Goal: Communication & Community: Answer question/provide support

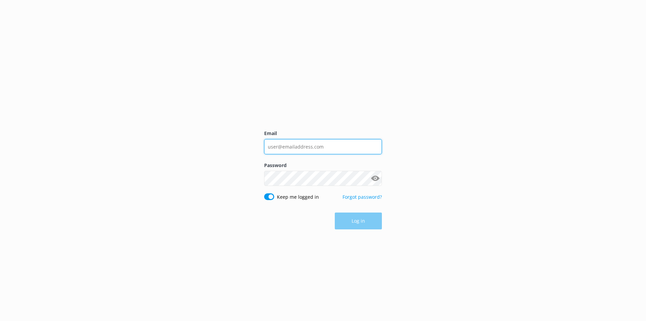
type input "[EMAIL_ADDRESS][DOMAIN_NAME]"
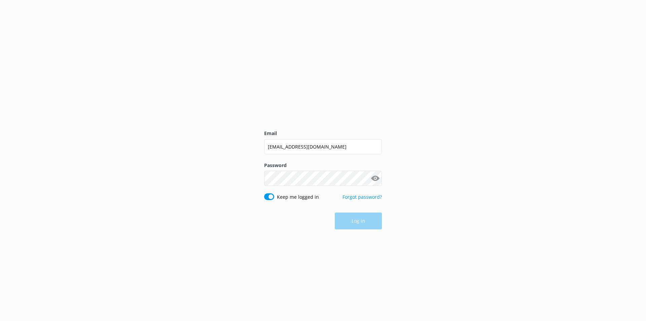
click at [361, 218] on div "Log in" at bounding box center [323, 220] width 118 height 17
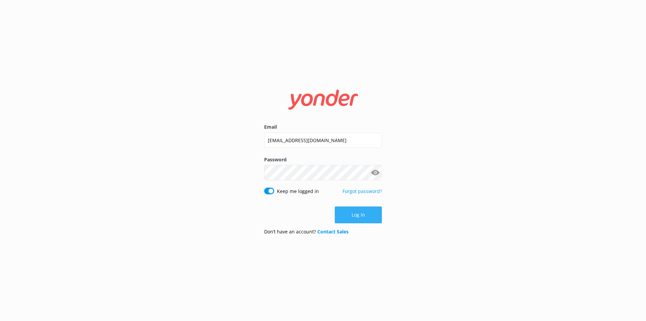
click at [361, 217] on button "Log in" at bounding box center [358, 214] width 47 height 17
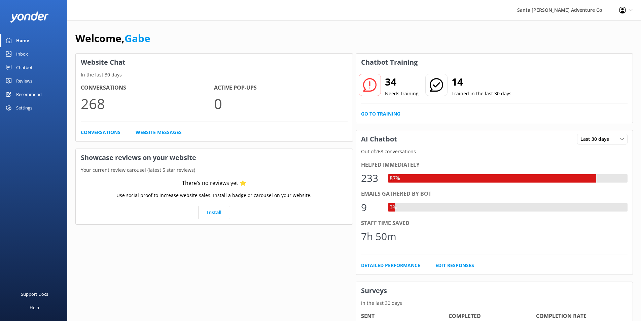
click at [26, 55] on div "Inbox" at bounding box center [22, 53] width 12 height 13
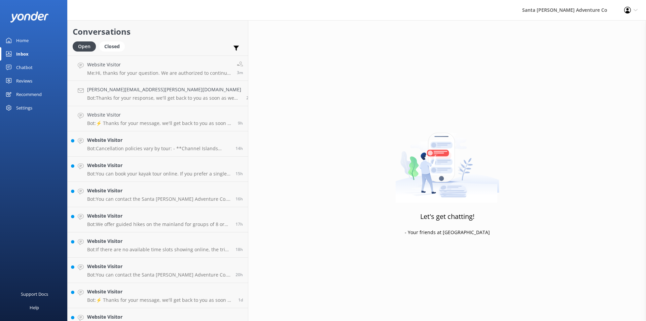
click at [26, 68] on div "Chatbot" at bounding box center [24, 67] width 16 height 13
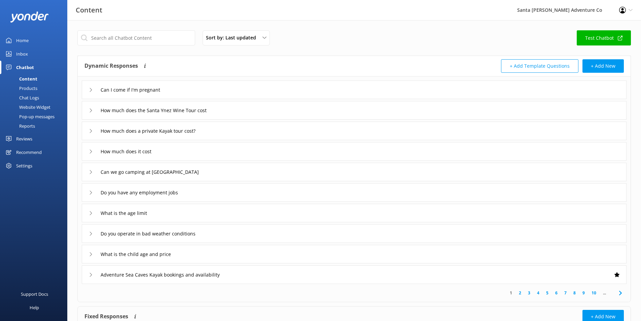
click at [31, 87] on div "Products" at bounding box center [20, 87] width 33 height 9
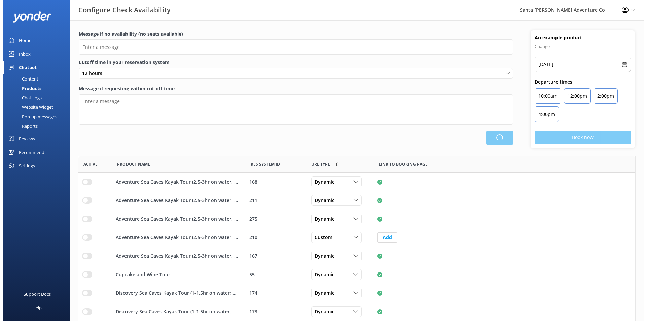
scroll to position [197, 552]
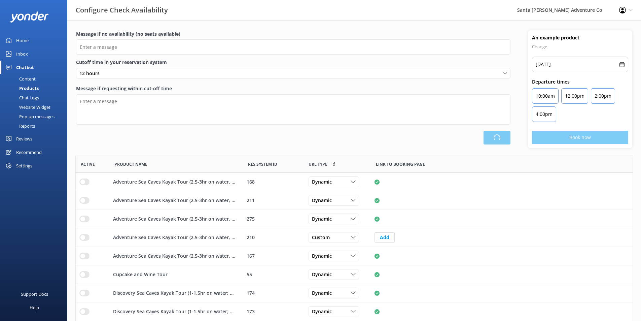
type input "There are no seats available, please check an alternative day"
type textarea "Our online booking system closes {hours} prior to departure. Please contact us …"
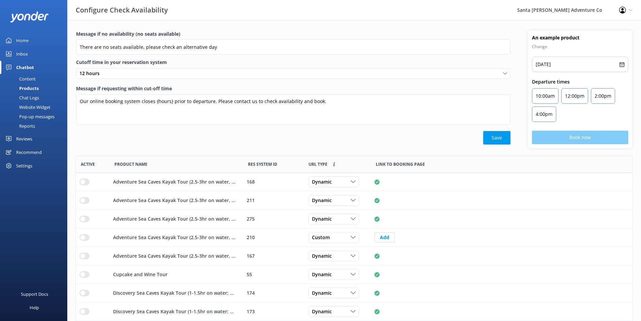
click at [32, 78] on div "Content" at bounding box center [20, 78] width 32 height 9
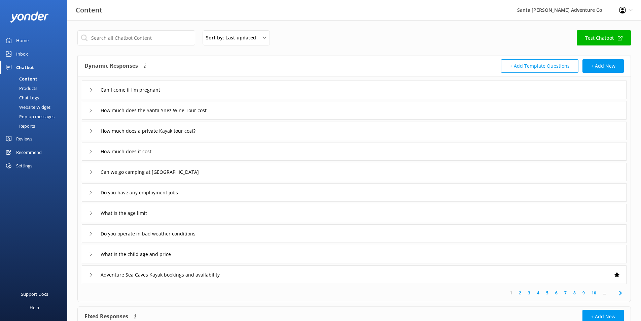
click at [32, 97] on div "Chat Logs" at bounding box center [21, 97] width 35 height 9
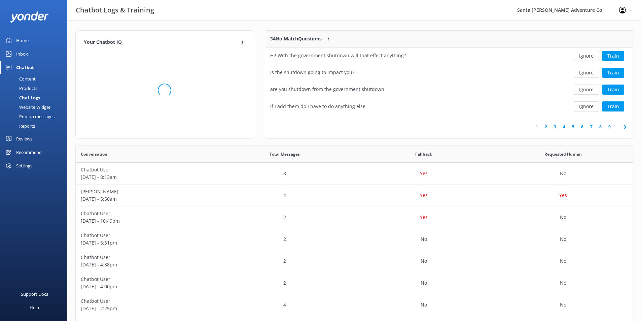
scroll to position [5, 5]
click at [622, 57] on button "Train" at bounding box center [614, 56] width 22 height 10
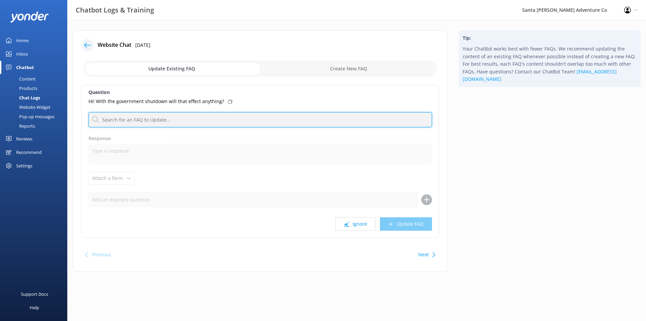
click at [188, 122] on input "text" at bounding box center [261, 119] width 344 height 15
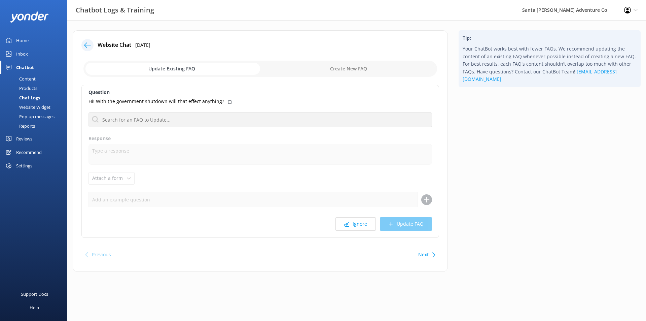
click at [219, 131] on div "Question Hi! With the government shutdown will that effect anything? No FAQs av…" at bounding box center [260, 161] width 358 height 153
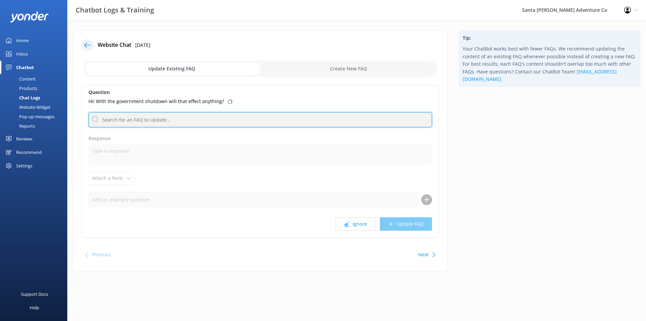
click at [186, 122] on input "text" at bounding box center [261, 119] width 344 height 15
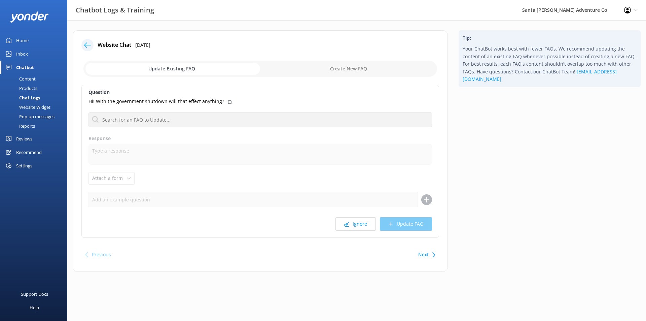
drag, startPoint x: 316, startPoint y: 256, endPoint x: 363, endPoint y: 244, distance: 48.3
click at [316, 256] on div "Previous Next" at bounding box center [260, 254] width 358 height 19
click at [305, 75] on input "checkbox" at bounding box center [260, 69] width 354 height 16
checkbox input "true"
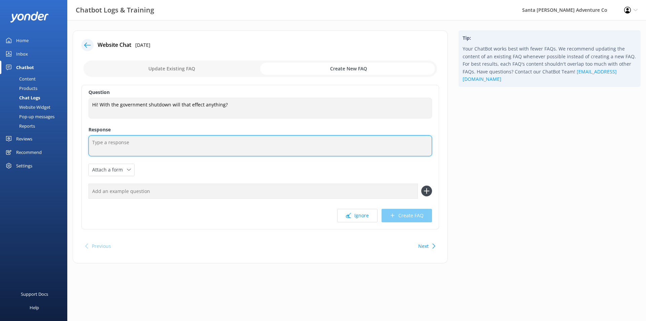
click at [148, 144] on textarea at bounding box center [261, 145] width 344 height 21
drag, startPoint x: 161, startPoint y: 143, endPoint x: 103, endPoint y: 145, distance: 58.6
click at [103, 145] on textarea "The government shutdown" at bounding box center [261, 145] width 344 height 21
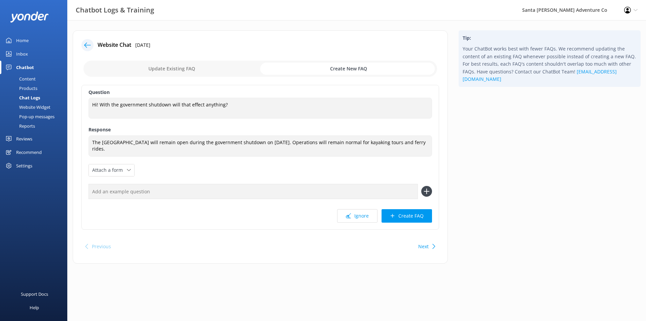
click at [533, 132] on div "Tip: Your ChatBot works best with fewer FAQs. We recommend updating the content…" at bounding box center [549, 150] width 193 height 240
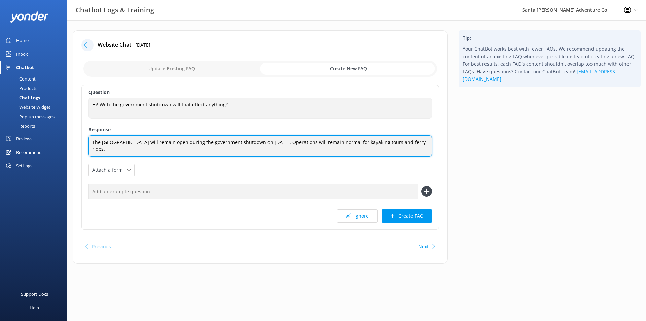
click at [194, 150] on textarea "The [GEOGRAPHIC_DATA] will remain open during the government shutdown on [DATE]…" at bounding box center [261, 145] width 344 height 21
click at [352, 143] on textarea "The [GEOGRAPHIC_DATA] will remain open during the government shutdown on [DATE]…" at bounding box center [261, 145] width 344 height 21
type textarea "The [GEOGRAPHIC_DATA] will remain open during the government shutdown on [DATE]…"
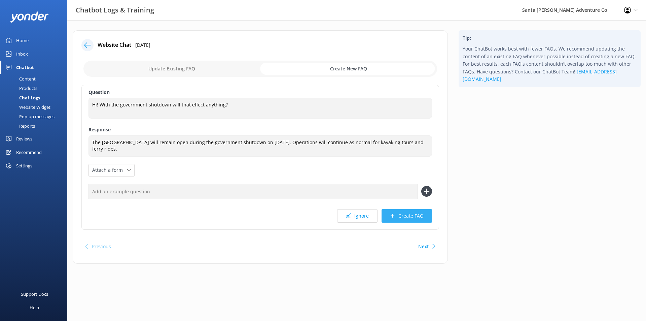
click at [394, 218] on button "Create FAQ" at bounding box center [407, 215] width 50 height 13
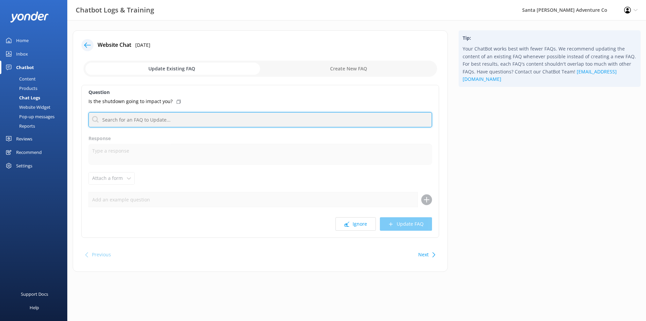
click at [180, 122] on input "text" at bounding box center [261, 119] width 344 height 15
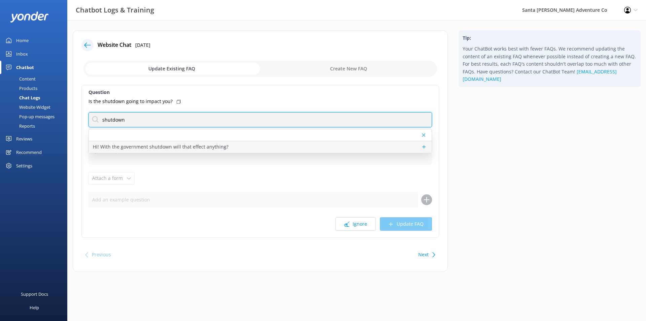
type input "shutdown"
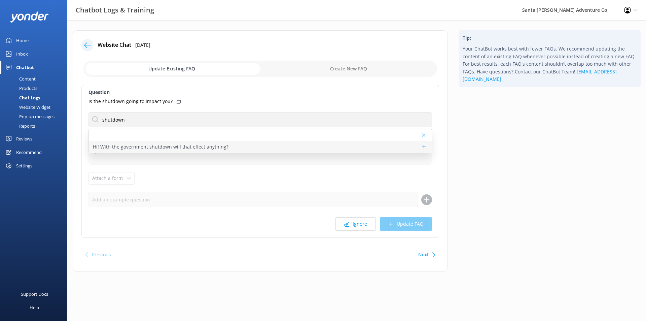
click at [185, 147] on p "Hi! With the government shutdown will that effect anything?" at bounding box center [161, 146] width 136 height 7
type textarea "The [GEOGRAPHIC_DATA] will remain open during the government shutdown on [DATE]…"
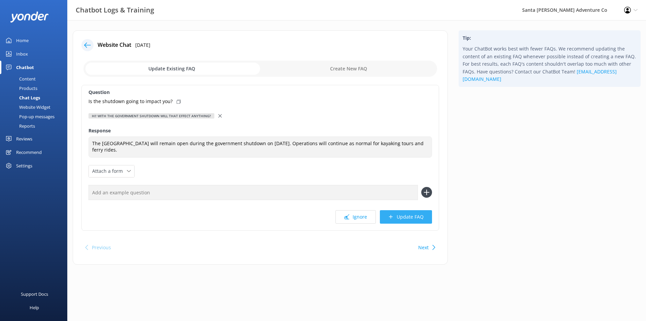
click at [402, 216] on button "Update FAQ" at bounding box center [406, 216] width 52 height 13
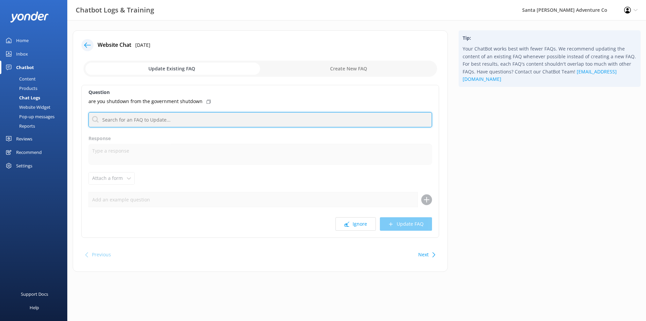
click at [191, 117] on input "text" at bounding box center [261, 119] width 344 height 15
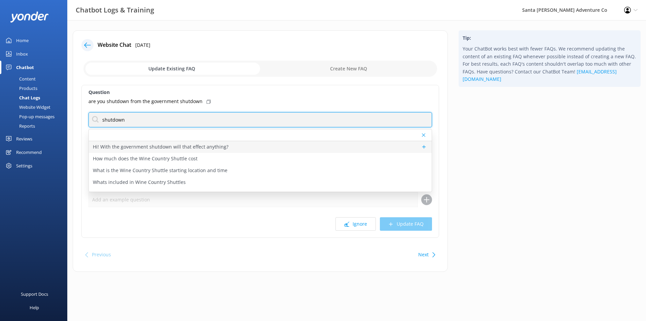
type input "shutdown"
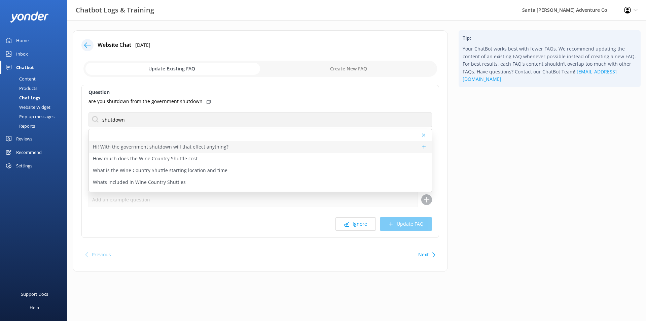
click at [227, 149] on div "Hi! With the government shutdown will that effect anything?" at bounding box center [260, 147] width 343 height 12
type textarea "The [GEOGRAPHIC_DATA] will remain open during the government shutdown on [DATE]…"
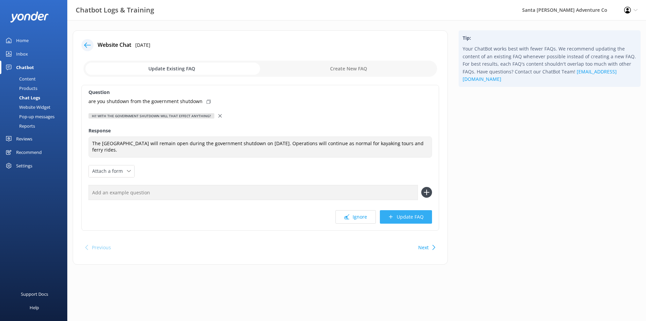
click at [404, 217] on button "Update FAQ" at bounding box center [406, 216] width 52 height 13
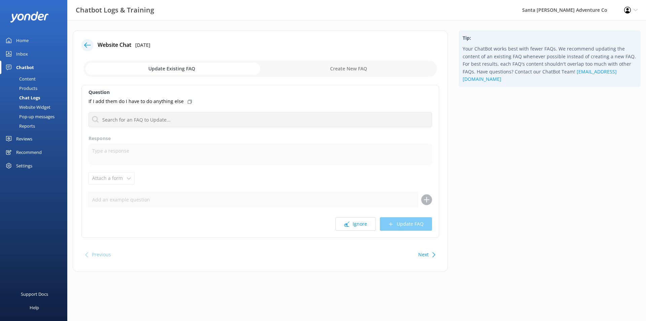
click at [34, 95] on div "Chat Logs" at bounding box center [22, 97] width 36 height 9
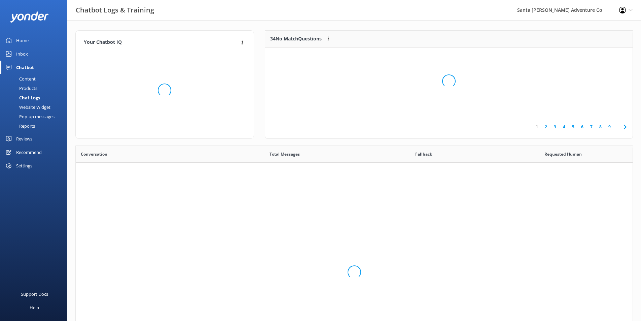
scroll to position [231, 552]
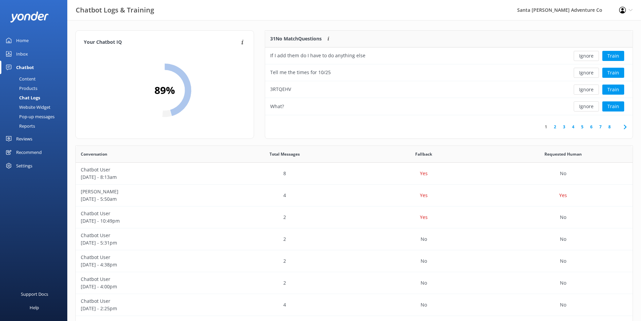
click at [35, 87] on div "Products" at bounding box center [20, 87] width 33 height 9
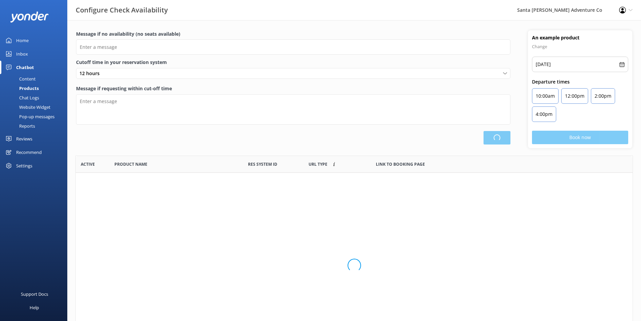
scroll to position [197, 552]
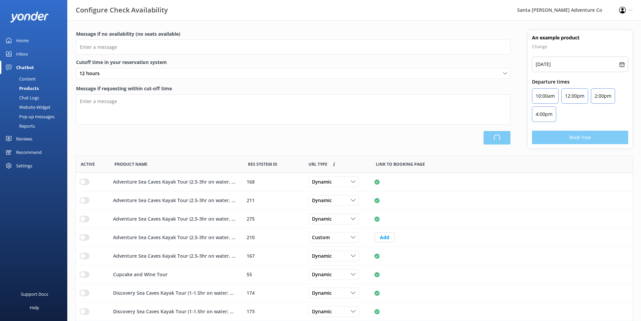
type input "There are no seats available, please check an alternative day"
type textarea "Our online booking system closes {hours} prior to departure. Please contact us …"
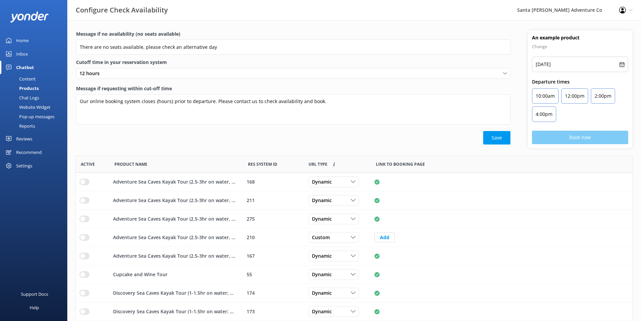
click at [32, 82] on div "Content" at bounding box center [20, 78] width 32 height 9
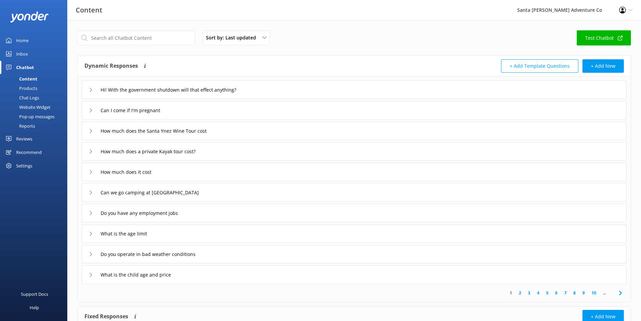
click at [408, 102] on div "Can I come if I'm pregnant" at bounding box center [354, 110] width 545 height 19
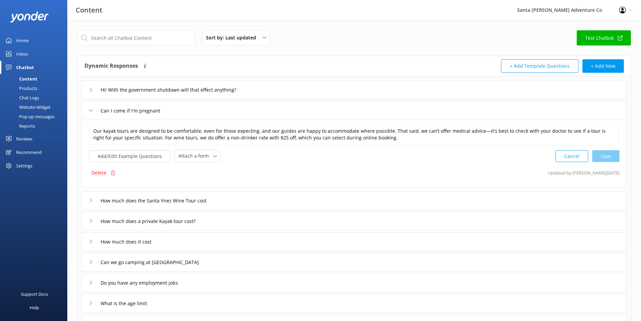
click at [382, 92] on div "Hi! With the government shutdown will that effect anything?" at bounding box center [354, 89] width 545 height 19
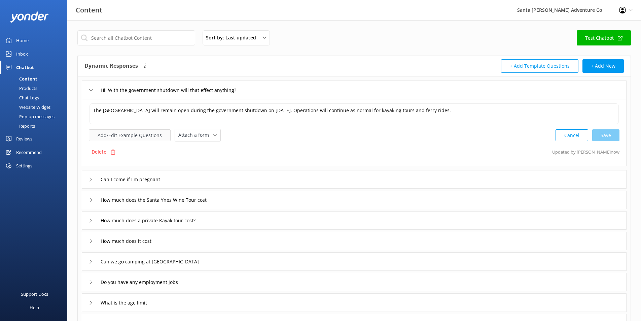
click at [143, 135] on button "Add/Edit Example Questions" at bounding box center [130, 135] width 82 height 12
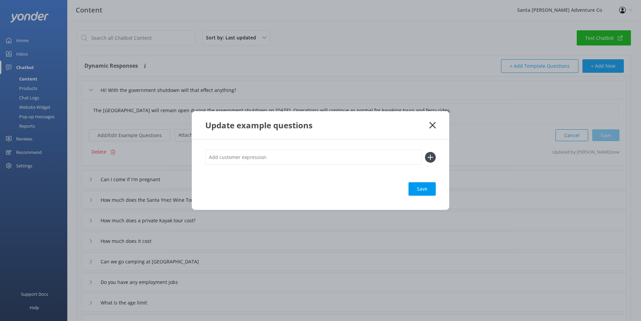
click at [430, 127] on icon at bounding box center [433, 125] width 6 height 7
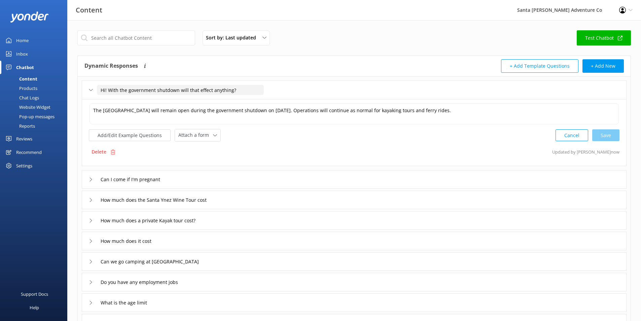
click at [144, 92] on input "Hi! With the government shutdown will that effect anything?" at bounding box center [180, 90] width 167 height 10
drag, startPoint x: 109, startPoint y: 93, endPoint x: 89, endPoint y: 91, distance: 20.3
click at [89, 91] on div "Hi! With the government shutdown will that effect anything?" at bounding box center [354, 89] width 545 height 19
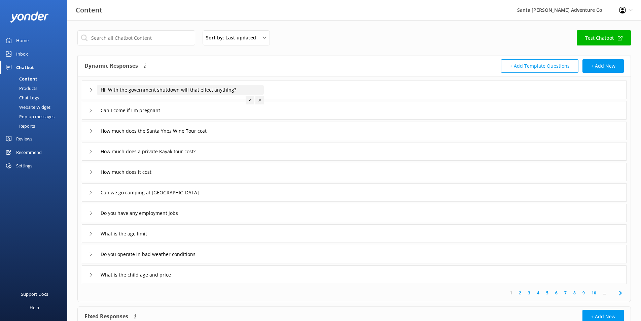
click at [191, 91] on input "Hi! With the government shutdown will that effect anything?" at bounding box center [180, 90] width 167 height 10
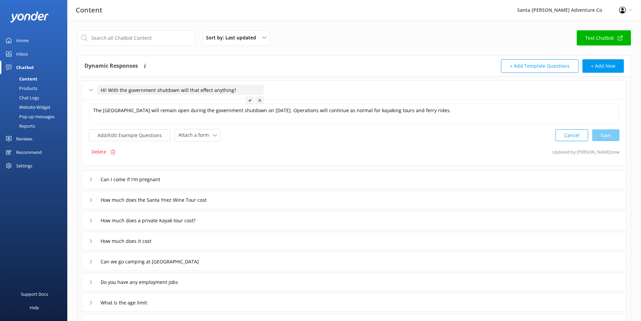
click at [191, 91] on input "Hi! With the government shutdown will that effect anything?" at bounding box center [180, 90] width 167 height 10
type input "Will you remain operational during the government shutdown?"
click at [249, 99] on icon at bounding box center [250, 100] width 3 height 3
click at [135, 136] on button "Add/Edit Example Questions" at bounding box center [130, 135] width 82 height 12
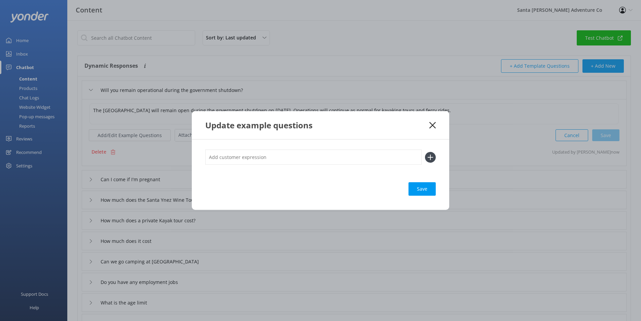
click at [432, 155] on icon at bounding box center [430, 157] width 11 height 11
click at [430, 156] on use at bounding box center [431, 157] width 6 height 6
click at [439, 157] on div "Save" at bounding box center [321, 174] width 258 height 70
click at [361, 153] on input "text" at bounding box center [313, 156] width 216 height 15
click at [314, 157] on input "text" at bounding box center [313, 156] width 216 height 15
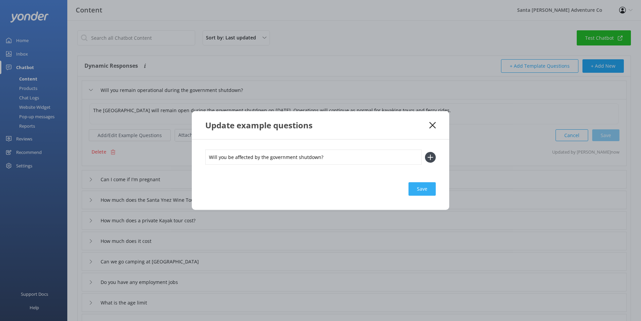
type input "Will you be affected by the government shutdown?"
click at [428, 187] on div "Save" at bounding box center [422, 188] width 27 height 13
click at [432, 157] on icon at bounding box center [430, 157] width 11 height 11
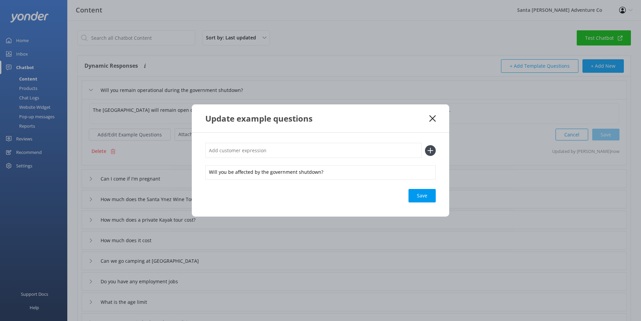
click at [338, 149] on input "text" at bounding box center [313, 150] width 216 height 15
drag, startPoint x: 301, startPoint y: 150, endPoint x: 217, endPoint y: 147, distance: 83.9
click at [217, 147] on input "Will the government shutdown cancel my kayaking tour?" at bounding box center [313, 150] width 216 height 15
type input "Will the kayaking tours be canceled because of the government shutdown?"
click at [422, 146] on div "Will the kayaking tours be canceled because of the government shutdown?" at bounding box center [320, 150] width 231 height 15
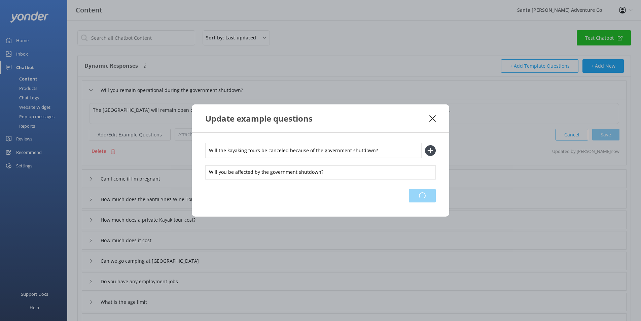
click at [430, 199] on div "Loading.." at bounding box center [422, 195] width 27 height 13
click at [431, 149] on use at bounding box center [431, 150] width 6 height 6
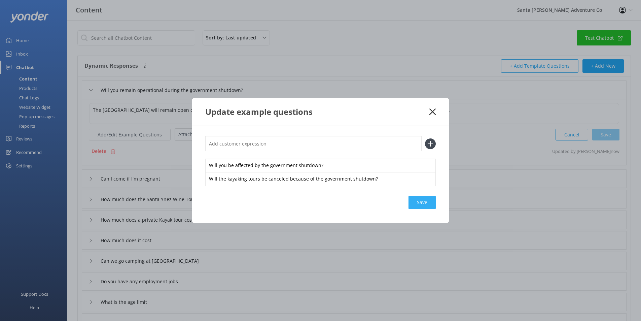
click at [421, 199] on div "Save" at bounding box center [422, 202] width 27 height 13
click at [314, 143] on input "text" at bounding box center [313, 143] width 216 height 15
type input "Government shutdown?"
click at [434, 144] on icon at bounding box center [430, 143] width 11 height 11
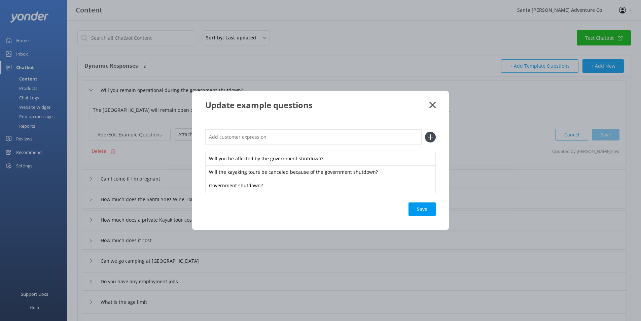
click at [414, 209] on div "Save" at bounding box center [422, 208] width 27 height 13
click at [433, 103] on icon at bounding box center [433, 105] width 6 height 7
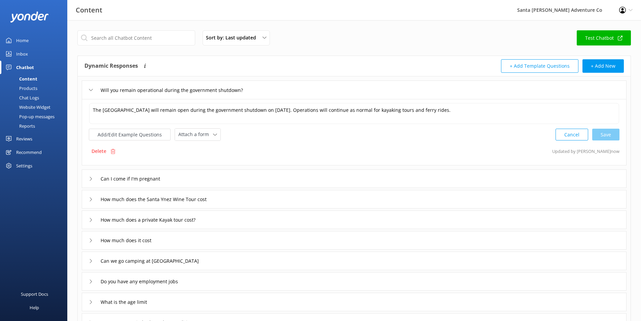
click at [26, 66] on div "Chatbot" at bounding box center [25, 67] width 18 height 13
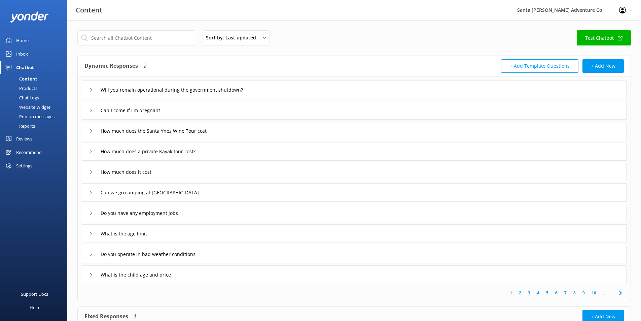
click at [25, 94] on div "Chat Logs" at bounding box center [21, 97] width 35 height 9
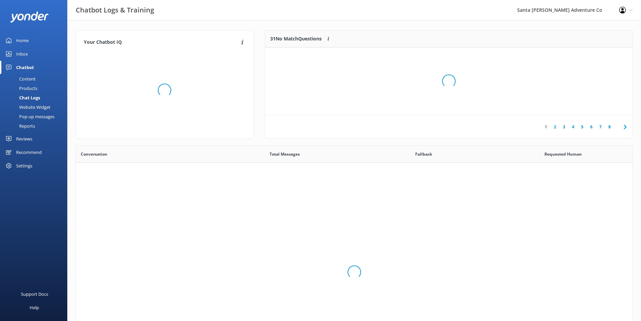
scroll to position [231, 552]
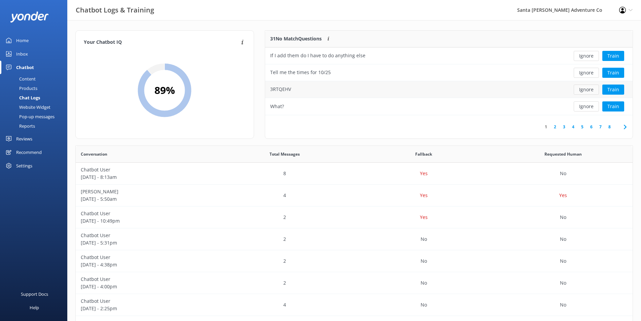
click at [579, 90] on button "Ignore" at bounding box center [586, 89] width 25 height 10
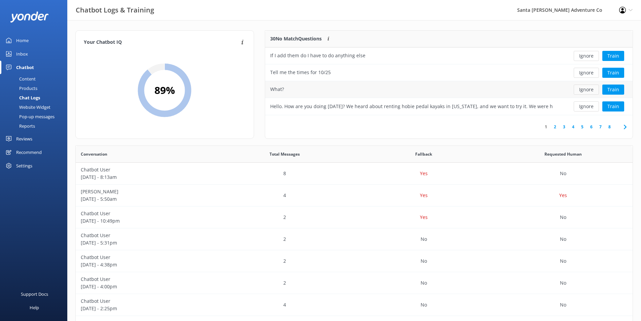
click at [585, 92] on button "Ignore" at bounding box center [586, 89] width 25 height 10
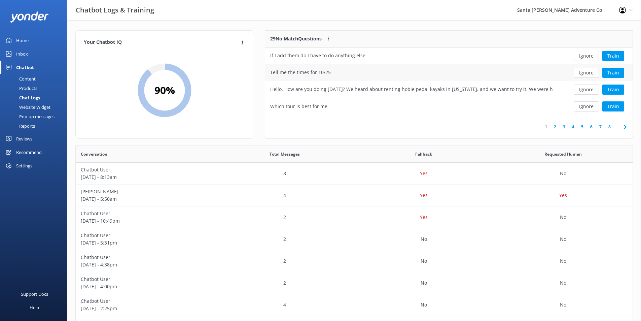
click at [542, 72] on div "Tell me the times for 10/25" at bounding box center [411, 72] width 293 height 17
click at [554, 91] on div "Hello. How are you doing [DATE]? We heard about renting hobie pedal kayaks in […" at bounding box center [411, 89] width 293 height 17
click at [592, 91] on button "Ignore" at bounding box center [586, 89] width 25 height 10
click at [592, 57] on button "Ignore" at bounding box center [586, 56] width 25 height 10
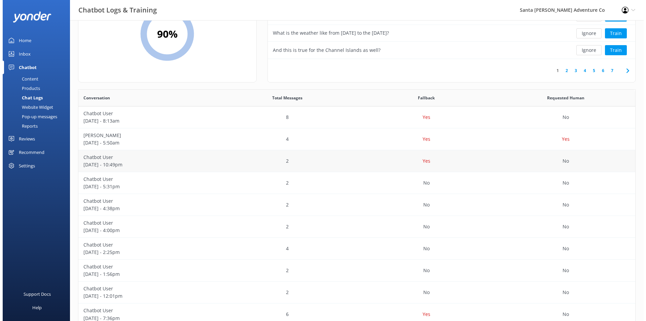
scroll to position [0, 0]
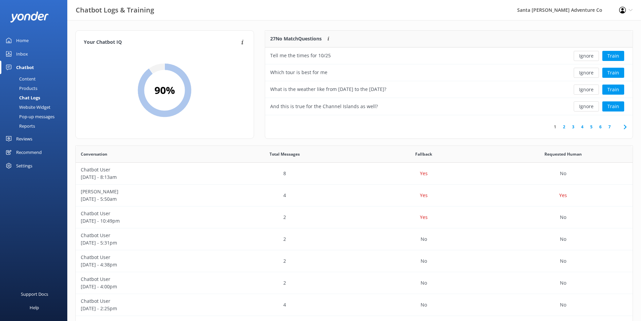
click at [566, 125] on link "2" at bounding box center [564, 127] width 9 height 6
click at [572, 128] on link "3" at bounding box center [573, 127] width 9 height 6
click at [591, 89] on button "Ignore" at bounding box center [586, 89] width 25 height 10
click at [33, 97] on div "Chat Logs" at bounding box center [22, 97] width 36 height 9
click at [562, 128] on link "2" at bounding box center [564, 127] width 9 height 6
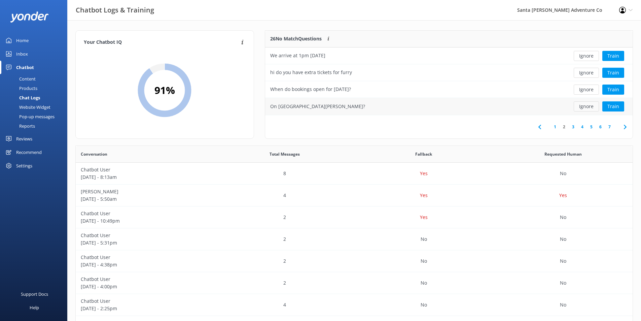
click at [592, 110] on button "Ignore" at bounding box center [586, 106] width 25 height 10
click at [585, 71] on button "Ignore" at bounding box center [586, 73] width 25 height 10
click at [582, 127] on link "3" at bounding box center [582, 127] width 9 height 6
click at [472, 57] on div "Do I need a towel" at bounding box center [411, 55] width 293 height 17
click at [616, 54] on button "Train" at bounding box center [614, 56] width 22 height 10
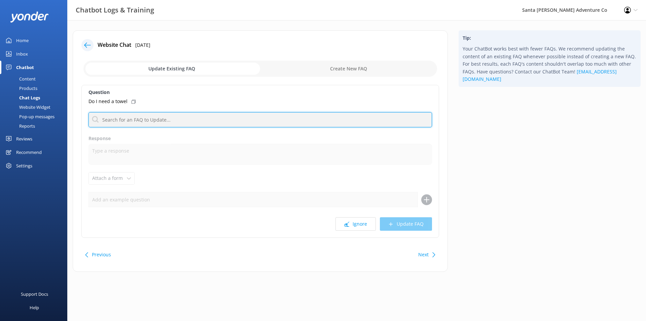
click at [145, 125] on input "text" at bounding box center [261, 119] width 344 height 15
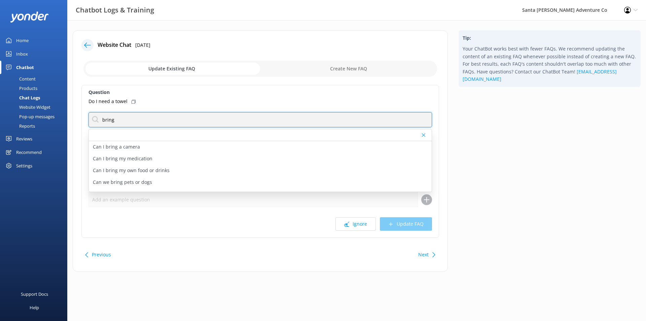
type input "bring"
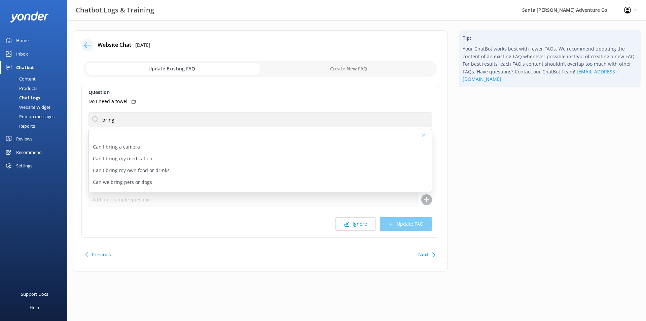
click at [215, 102] on div "Do I need a towel" at bounding box center [261, 101] width 344 height 7
click at [155, 101] on div "Do I need a towel" at bounding box center [261, 101] width 344 height 7
click at [205, 174] on div "What do I need to bring for kayaking tour" at bounding box center [260, 174] width 343 height 12
type textarea "For your kayaking tour, wear a bathing suit under the provided wetsuit and brin…"
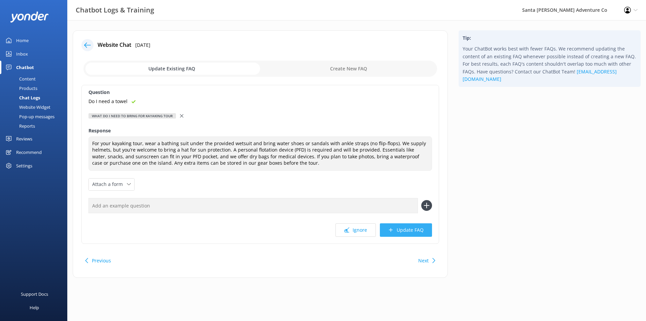
click at [413, 226] on button "Update FAQ" at bounding box center [406, 229] width 52 height 13
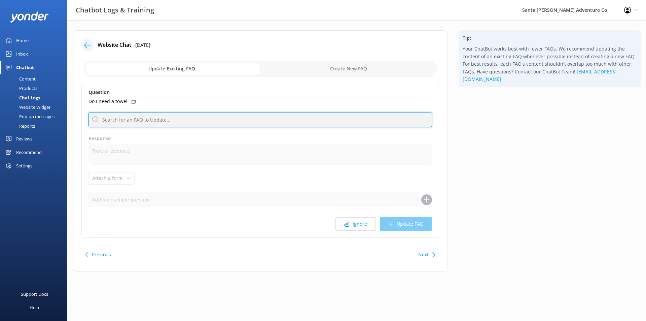
click at [144, 119] on input "text" at bounding box center [261, 119] width 344 height 15
type input "bring"
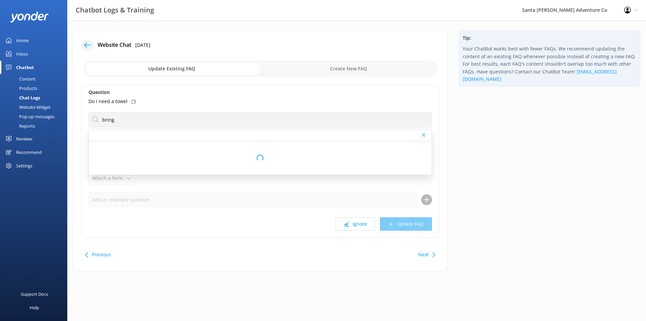
click at [225, 98] on div "Do I need a towel" at bounding box center [261, 101] width 344 height 7
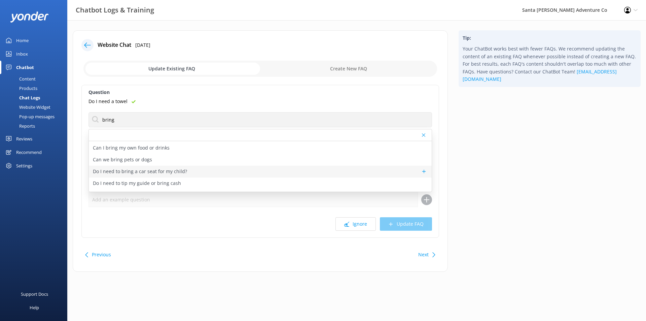
scroll to position [44, 0]
click at [187, 180] on div "What should I bring to [GEOGRAPHIC_DATA]" at bounding box center [260, 186] width 343 height 12
type textarea "[GEOGRAPHIC_DATA] is a remote destination. There are no services (medical, food…"
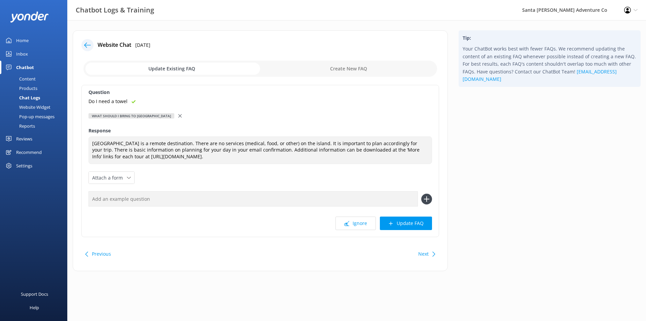
click at [178, 112] on div at bounding box center [180, 115] width 5 height 7
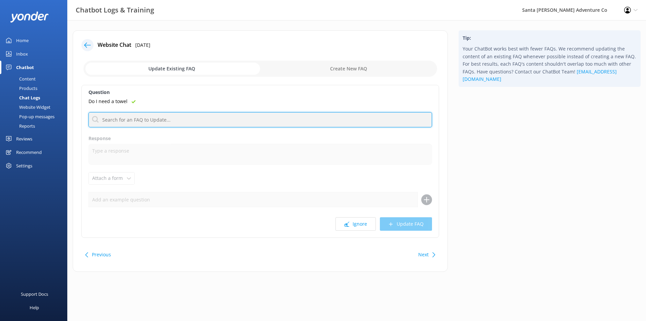
click at [151, 121] on input "text" at bounding box center [261, 119] width 344 height 15
type input "bring"
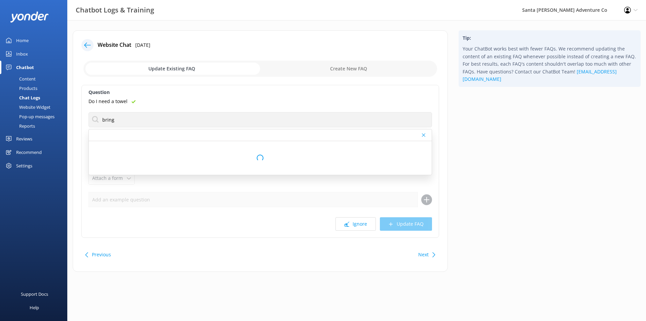
click at [197, 98] on div "Do I need a towel" at bounding box center [261, 101] width 344 height 7
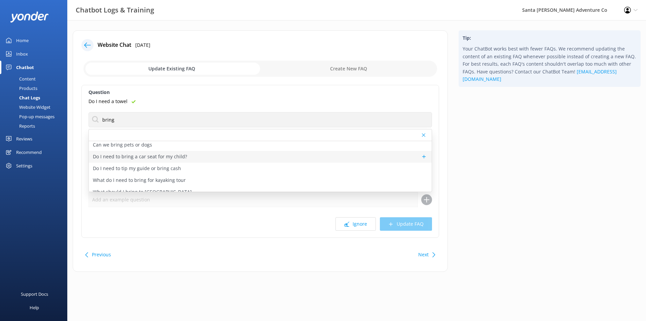
scroll to position [44, 0]
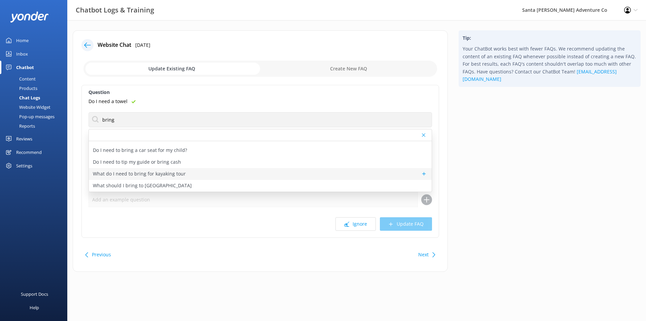
click at [181, 171] on p "What do I need to bring for kayaking tour" at bounding box center [139, 173] width 93 height 7
type textarea "For your kayaking tour, wear a bathing suit under the provided wetsuit and brin…"
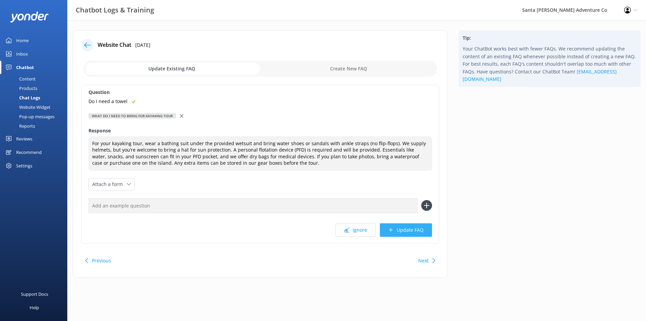
click at [413, 233] on button "Update FAQ" at bounding box center [406, 229] width 52 height 13
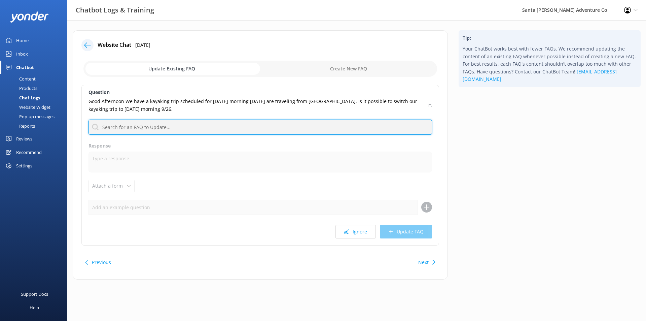
click at [248, 121] on input "text" at bounding box center [261, 127] width 344 height 15
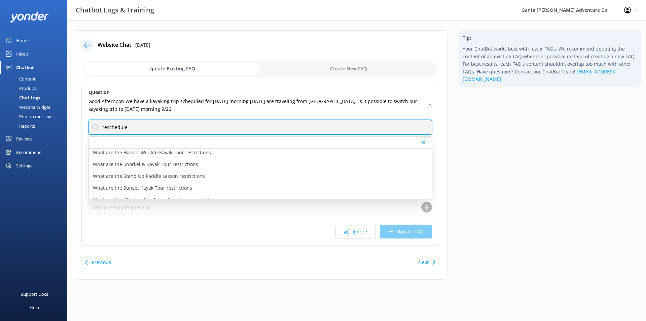
scroll to position [112, 0]
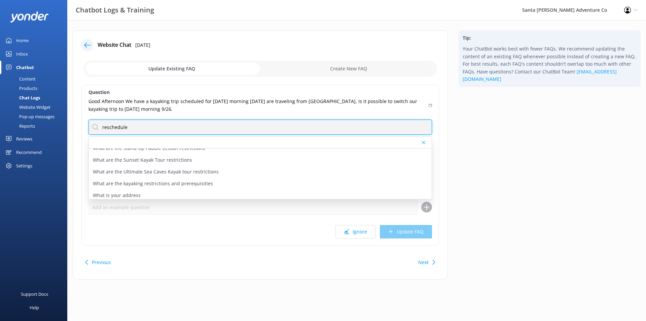
click at [169, 127] on input "reschedule" at bounding box center [261, 127] width 344 height 15
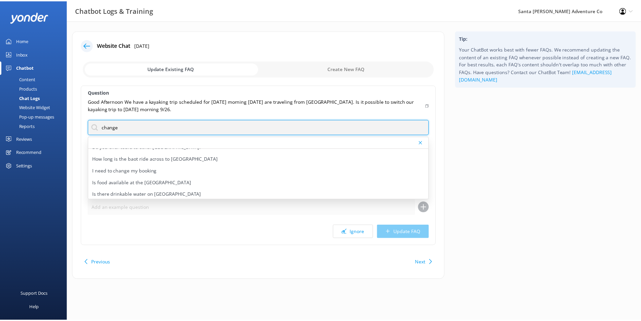
scroll to position [67, 0]
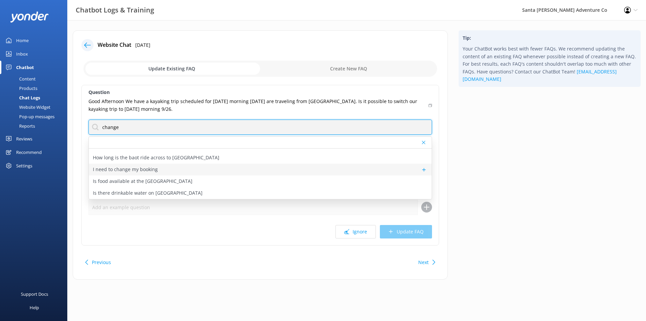
type input "change"
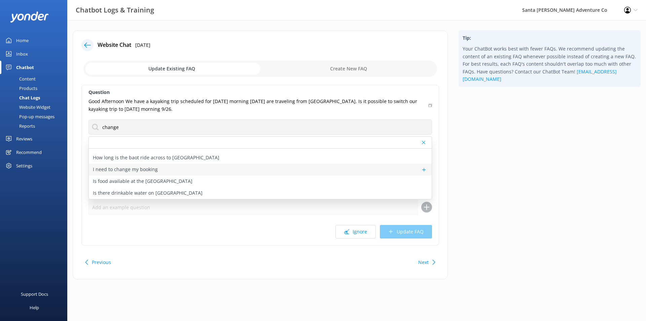
click at [196, 168] on div "I need to change my booking" at bounding box center [260, 170] width 343 height 12
type textarea "If you'd like to amend your reservation, please contact the Santa [PERSON_NAME]…"
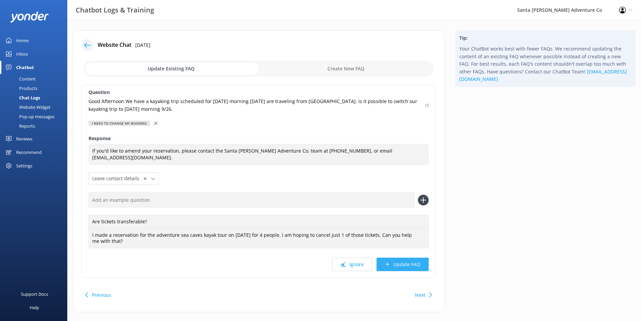
click at [406, 264] on button "Update FAQ" at bounding box center [403, 264] width 52 height 13
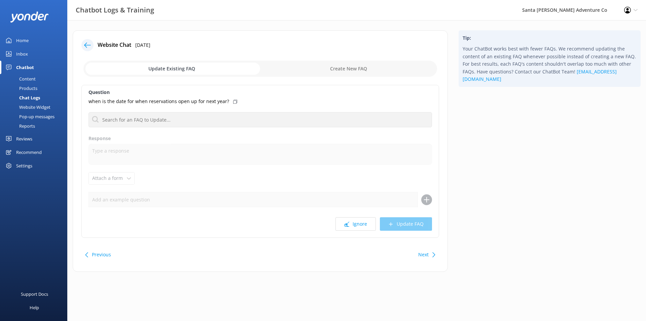
click at [29, 96] on div "Chat Logs" at bounding box center [22, 97] width 36 height 9
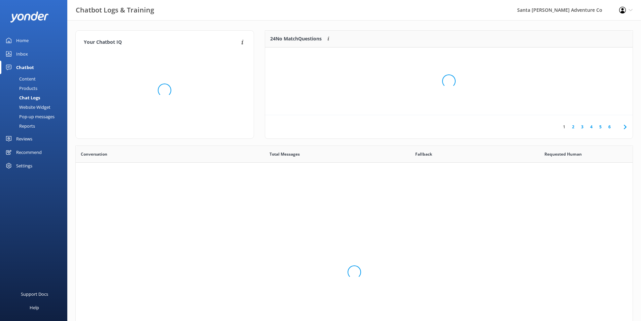
scroll to position [231, 552]
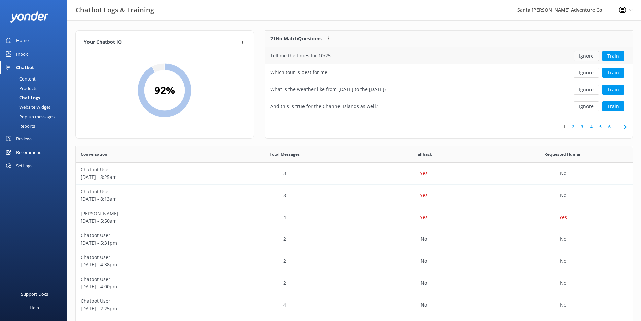
click at [582, 57] on button "Ignore" at bounding box center [586, 56] width 25 height 10
click at [614, 72] on button "Train" at bounding box center [614, 73] width 22 height 10
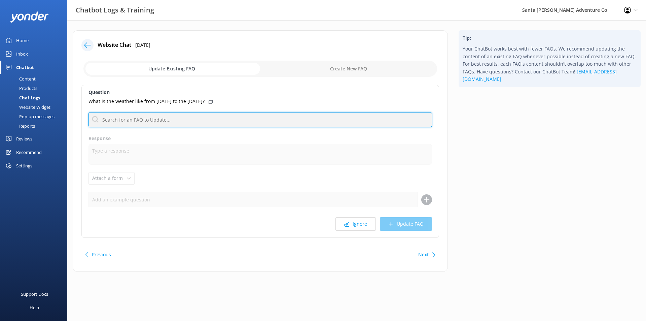
click at [148, 124] on input "text" at bounding box center [261, 119] width 344 height 15
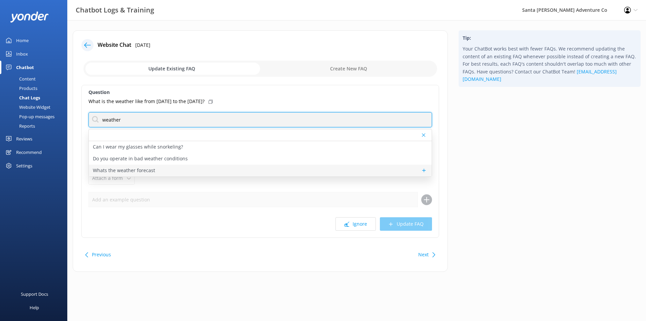
type input "weather"
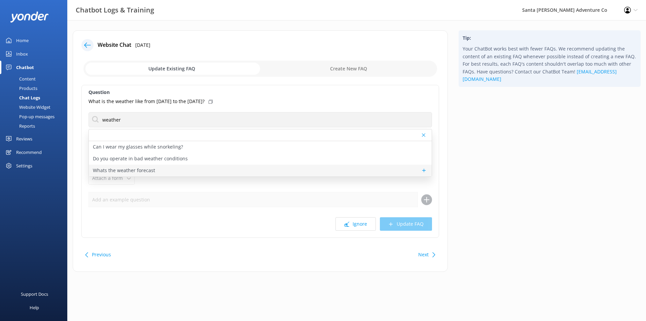
click at [157, 170] on div "Whats the weather forecast" at bounding box center [260, 171] width 343 height 12
type textarea "Santa [PERSON_NAME] enjoys 300 days of sunshine each year, with mild temperatur…"
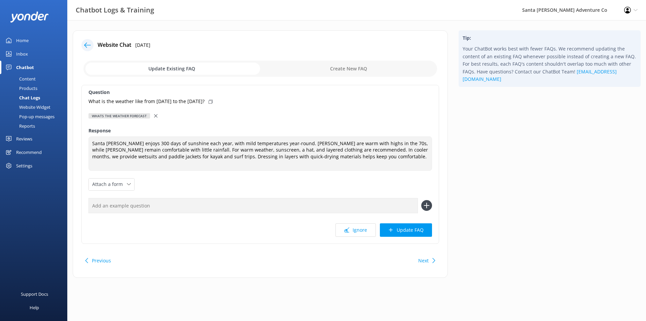
click at [87, 47] on icon at bounding box center [87, 45] width 7 height 7
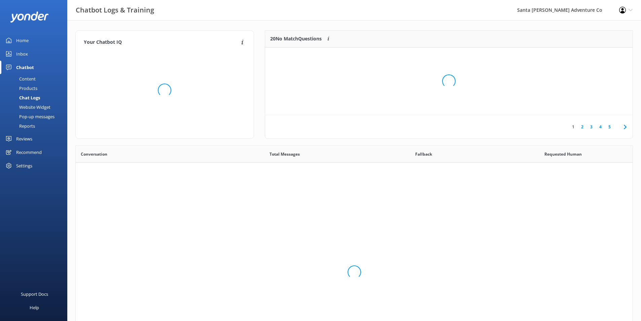
scroll to position [231, 552]
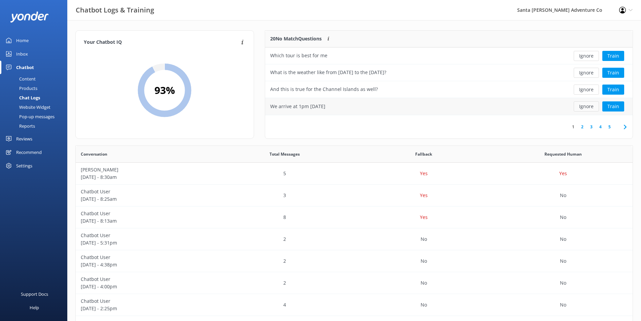
click at [583, 110] on button "Ignore" at bounding box center [586, 106] width 25 height 10
click at [536, 60] on div "Which tour is best for me" at bounding box center [411, 55] width 293 height 17
click at [605, 56] on button "Train" at bounding box center [614, 56] width 22 height 10
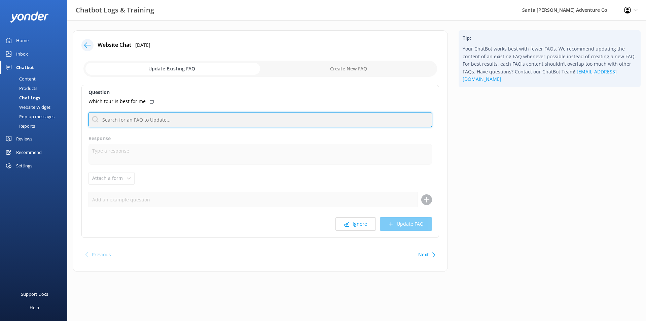
click at [132, 122] on input "text" at bounding box center [261, 119] width 344 height 15
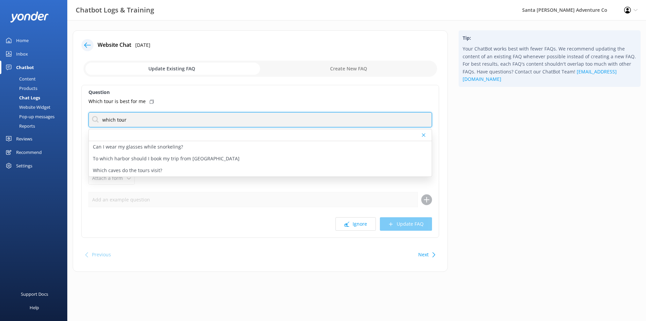
click at [142, 120] on input "which tour" at bounding box center [261, 119] width 344 height 15
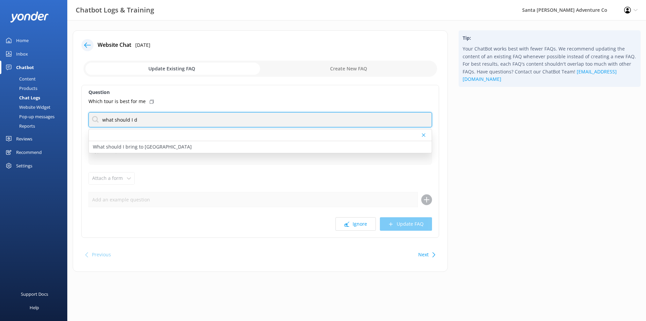
type input "what should I do"
click at [142, 120] on input "what should I do" at bounding box center [261, 119] width 344 height 15
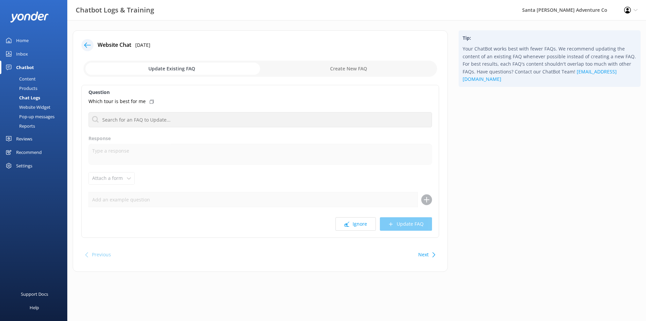
click at [27, 96] on div "Chat Logs" at bounding box center [22, 97] width 36 height 9
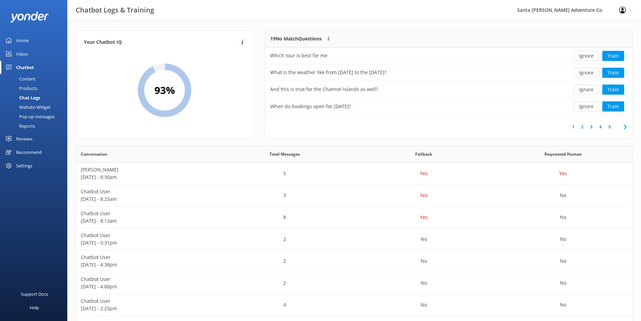
drag, startPoint x: 536, startPoint y: 35, endPoint x: 399, endPoint y: 22, distance: 137.6
click at [536, 35] on div "19 No Match Questions Customers sometimes ask questions that don't fully match …" at bounding box center [411, 39] width 293 height 17
click at [586, 58] on button "Ignore" at bounding box center [586, 56] width 25 height 10
click at [583, 125] on link "2" at bounding box center [582, 127] width 9 height 6
click at [592, 89] on button "Ignore" at bounding box center [586, 89] width 25 height 10
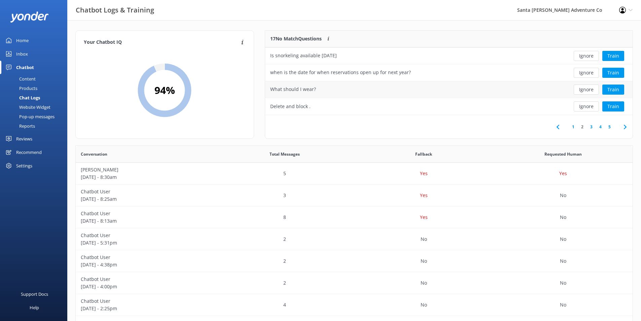
click at [458, 88] on div "What should I wear?" at bounding box center [411, 89] width 293 height 17
click at [610, 91] on button "Train" at bounding box center [614, 89] width 22 height 10
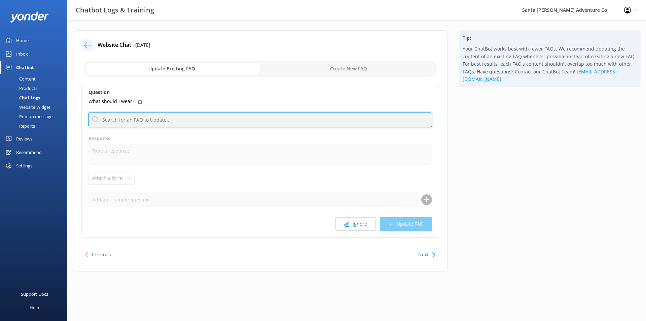
click at [230, 117] on input "text" at bounding box center [261, 119] width 344 height 15
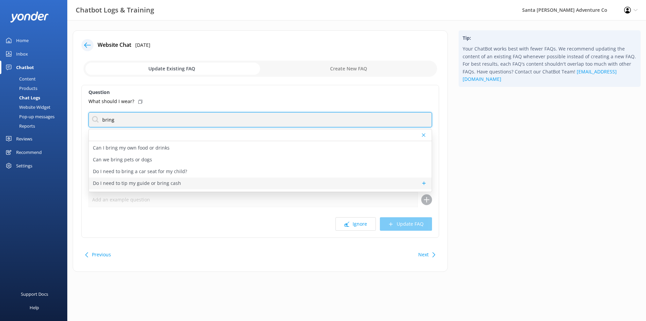
scroll to position [44, 0]
type input "bring"
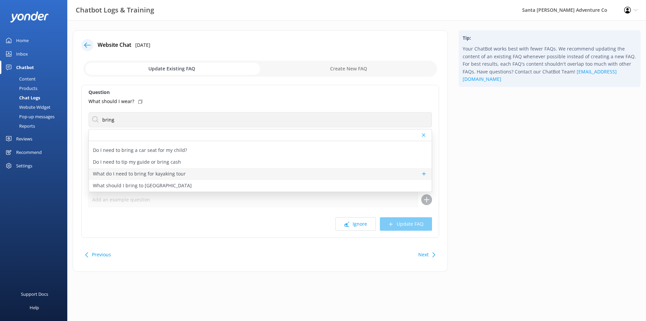
click at [192, 177] on div "What do I need to bring for kayaking tour" at bounding box center [260, 174] width 343 height 12
type textarea "For your kayaking tour, wear a bathing suit under the provided wetsuit and brin…"
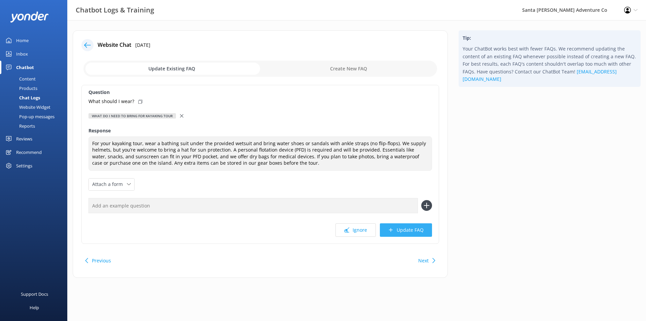
click at [401, 231] on button "Update FAQ" at bounding box center [406, 229] width 52 height 13
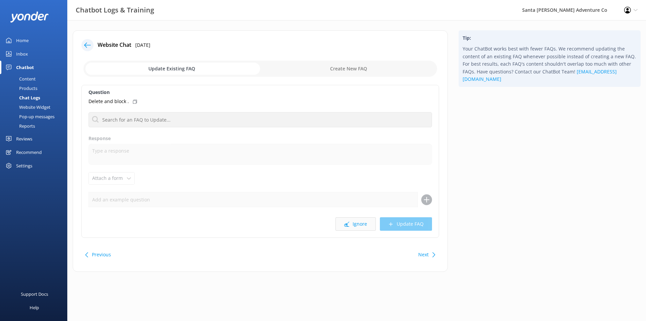
click at [350, 225] on button "Ignore" at bounding box center [356, 223] width 40 height 13
click at [355, 226] on button "Ignore" at bounding box center [356, 223] width 40 height 13
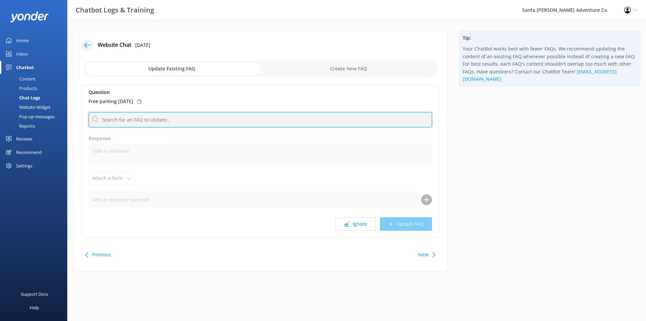
click at [222, 124] on input "text" at bounding box center [261, 119] width 344 height 15
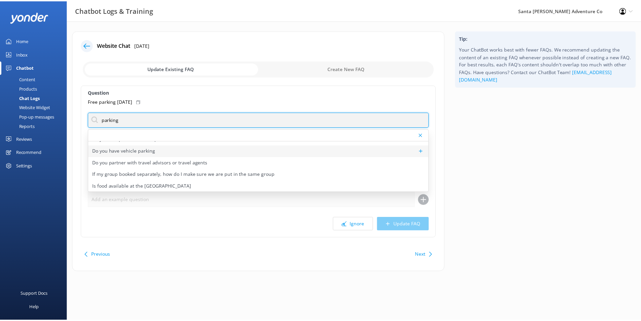
scroll to position [32, 0]
type input "parking"
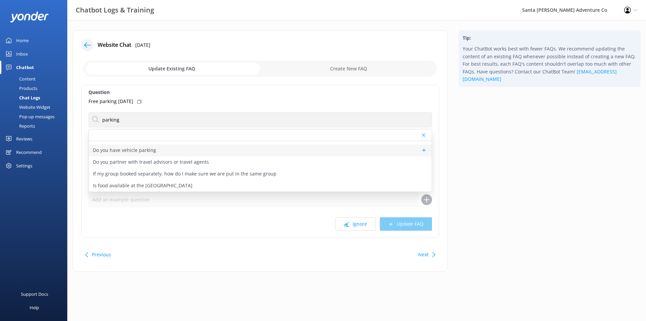
click at [144, 155] on div "Do you have vehicle parking" at bounding box center [260, 150] width 343 height 12
type textarea "Parking is available at all tour locations."
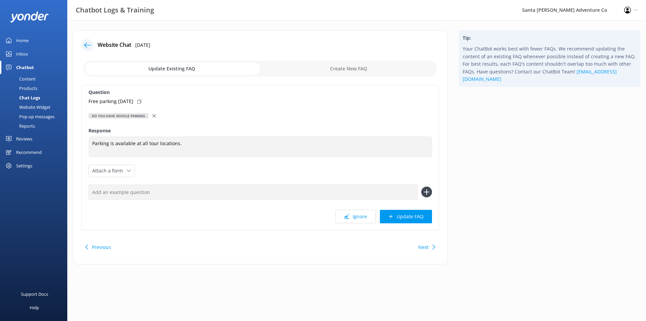
click at [153, 115] on icon at bounding box center [153, 115] width 3 height 3
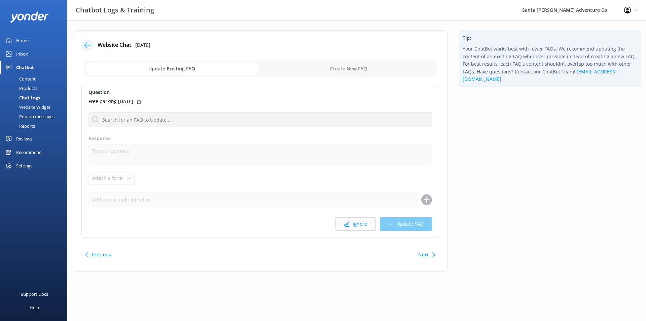
click at [355, 225] on button "Ignore" at bounding box center [356, 223] width 40 height 13
click at [33, 95] on div "Chat Logs" at bounding box center [22, 97] width 36 height 9
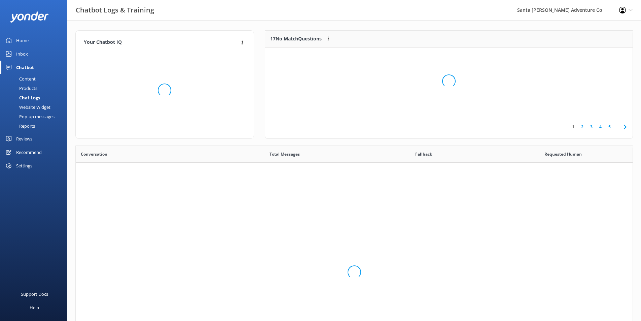
scroll to position [231, 552]
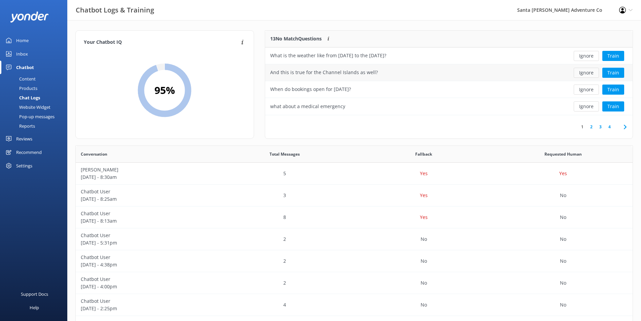
click at [585, 74] on button "Ignore" at bounding box center [586, 73] width 25 height 10
click at [615, 108] on button "Train" at bounding box center [614, 106] width 22 height 10
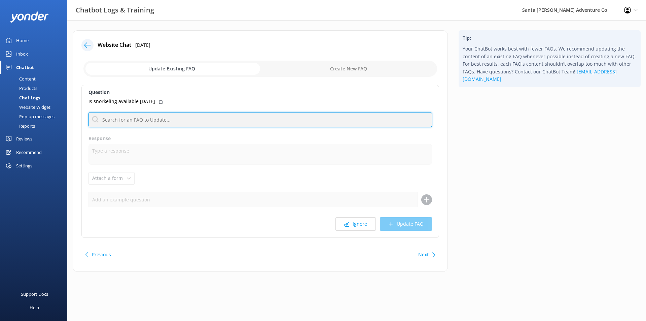
click at [236, 122] on input "text" at bounding box center [261, 119] width 344 height 15
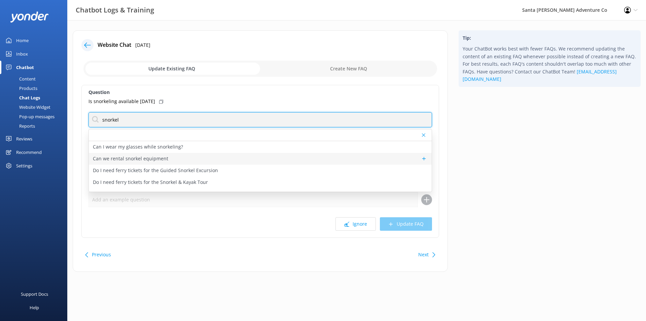
type input "snorkel"
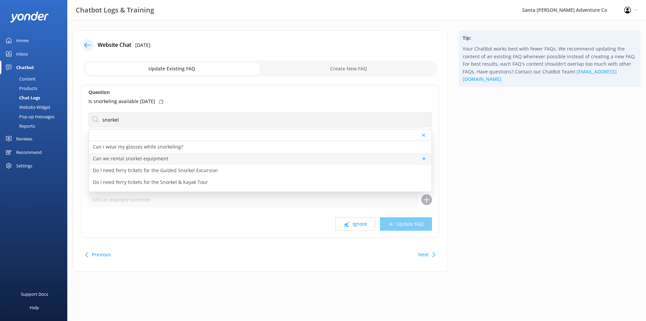
click at [189, 157] on div "Can we rental snorkel equipment" at bounding box center [260, 159] width 343 height 12
type textarea "Snorkel gear is available for rent at our island storefront. It does not need t…"
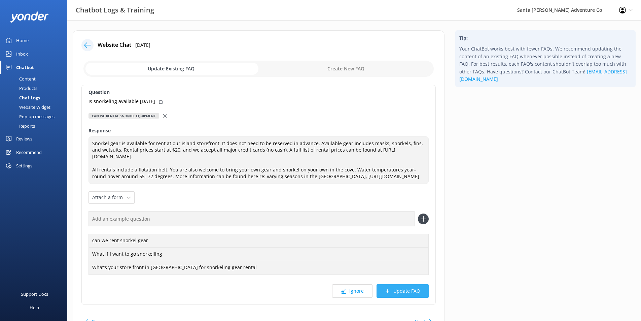
click at [395, 297] on button "Update FAQ" at bounding box center [403, 290] width 52 height 13
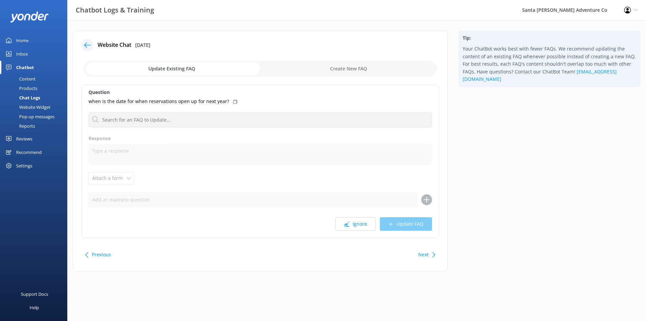
click at [33, 101] on div "Chat Logs" at bounding box center [22, 97] width 36 height 9
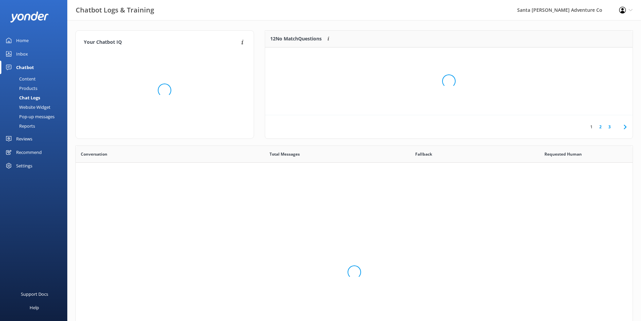
scroll to position [231, 552]
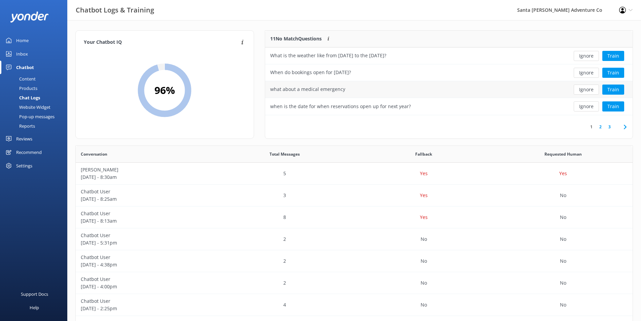
click at [540, 92] on div "what about a medical emergency" at bounding box center [411, 89] width 293 height 17
click at [613, 88] on button "Train" at bounding box center [614, 89] width 22 height 10
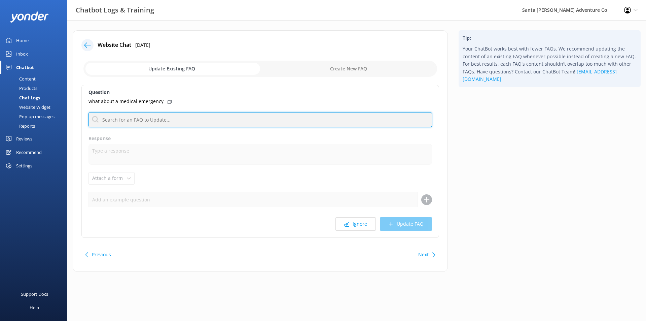
click at [200, 118] on input "text" at bounding box center [261, 119] width 344 height 15
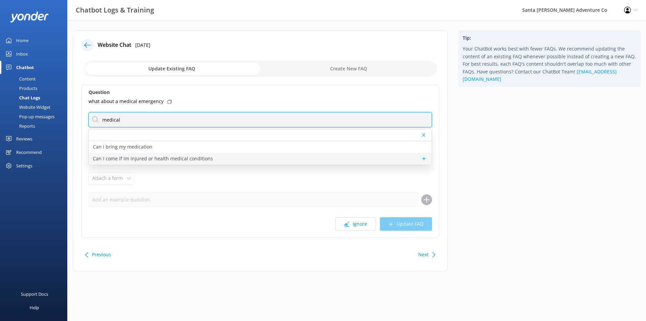
type input "medical"
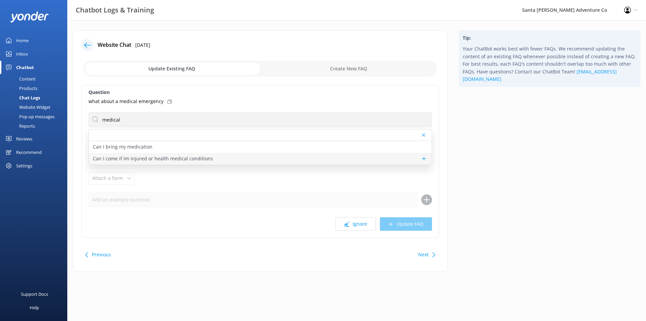
click at [209, 160] on div "Can I come if Im injured or health medical conditions" at bounding box center [260, 159] width 343 height 12
type textarea "We strive to accomodate the needs of our guests. For kayaking tours, there are …"
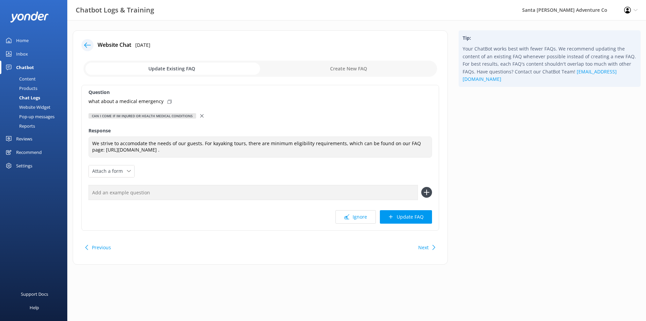
click at [201, 116] on icon at bounding box center [201, 115] width 3 height 3
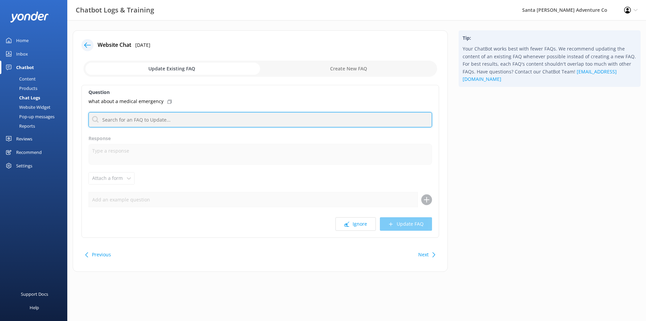
click at [184, 115] on input "text" at bounding box center [261, 119] width 344 height 15
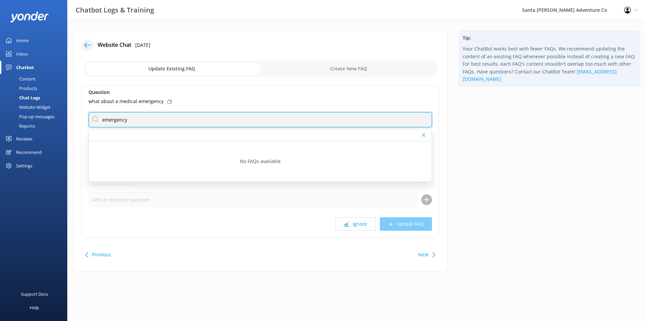
type input "emergency"
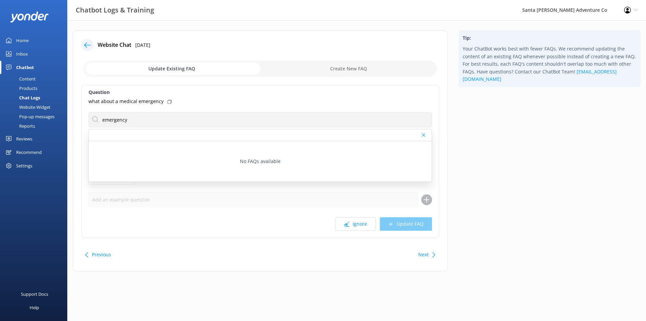
click at [252, 89] on label "Question" at bounding box center [261, 92] width 344 height 7
click at [354, 221] on button "Ignore" at bounding box center [356, 223] width 40 height 13
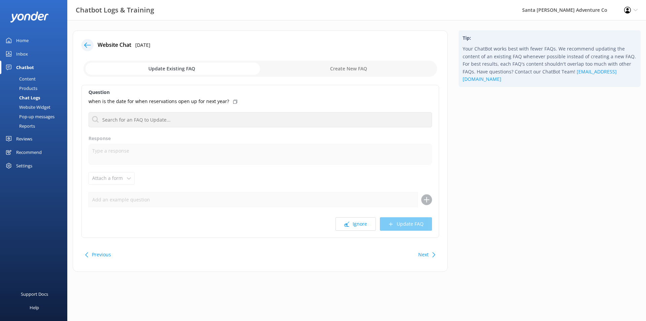
click at [24, 96] on div "Chat Logs" at bounding box center [22, 97] width 36 height 9
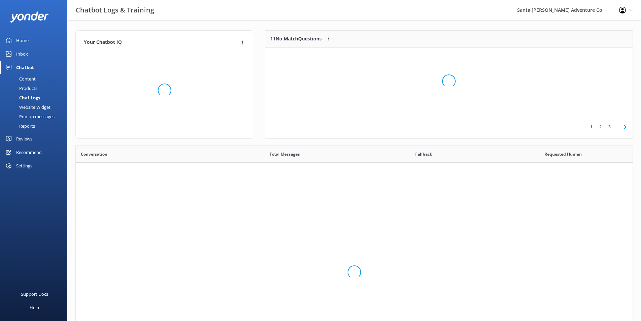
scroll to position [231, 552]
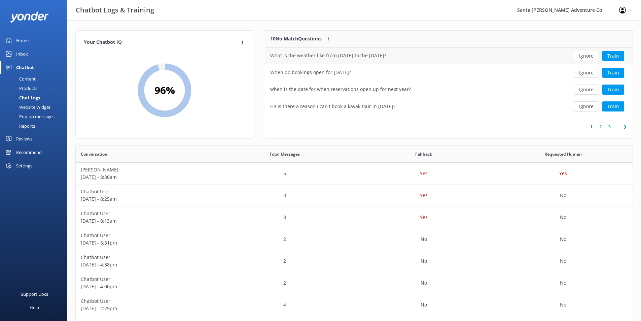
click at [509, 52] on div "What is the weather like from [DATE] to the [DATE]?" at bounding box center [411, 55] width 293 height 17
click at [608, 54] on button "Train" at bounding box center [614, 56] width 22 height 10
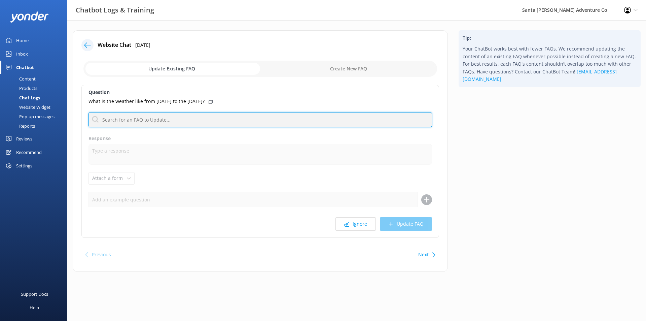
click at [162, 122] on input "text" at bounding box center [261, 119] width 344 height 15
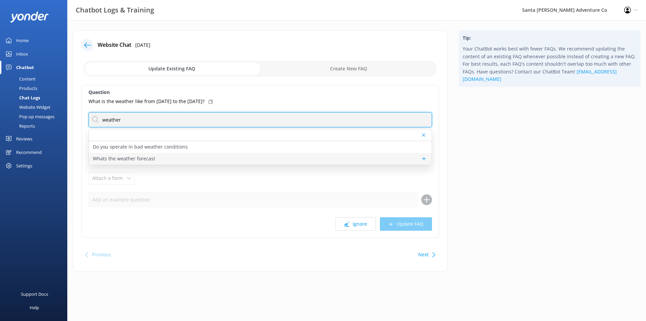
type input "weather"
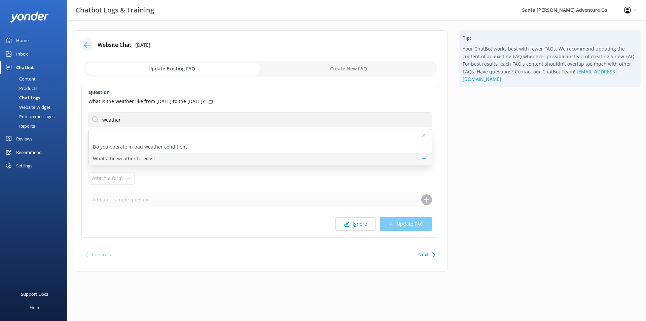
click at [176, 157] on div "Whats the weather forecast" at bounding box center [260, 159] width 343 height 12
type textarea "Santa [PERSON_NAME] enjoys 300 days of sunshine each year, with mild temperatur…"
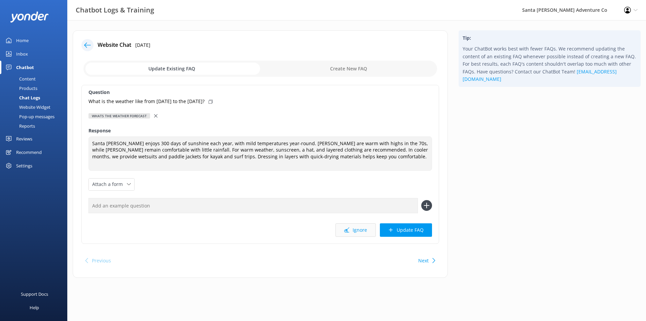
click at [362, 223] on button "Ignore" at bounding box center [356, 229] width 40 height 13
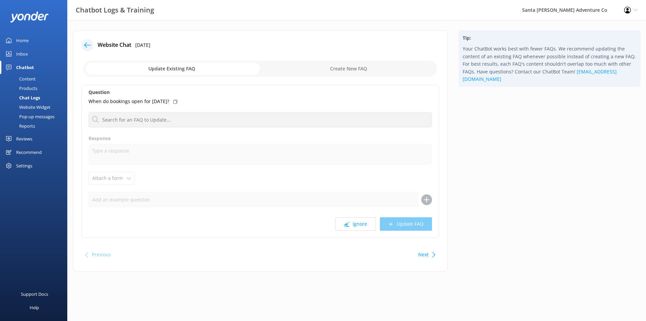
click at [32, 94] on div "Chat Logs" at bounding box center [22, 97] width 36 height 9
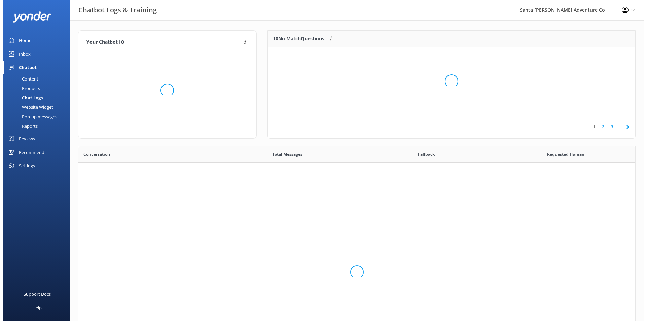
scroll to position [231, 552]
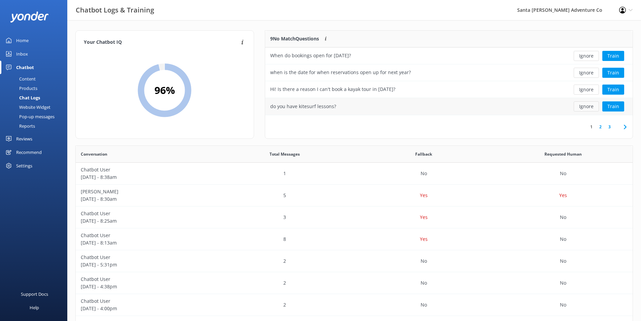
click at [592, 107] on button "Ignore" at bounding box center [586, 106] width 25 height 10
click at [508, 105] on div "Will we visit the vineyards, or only tasting stores" at bounding box center [411, 106] width 293 height 17
click at [610, 106] on button "Train" at bounding box center [614, 106] width 22 height 10
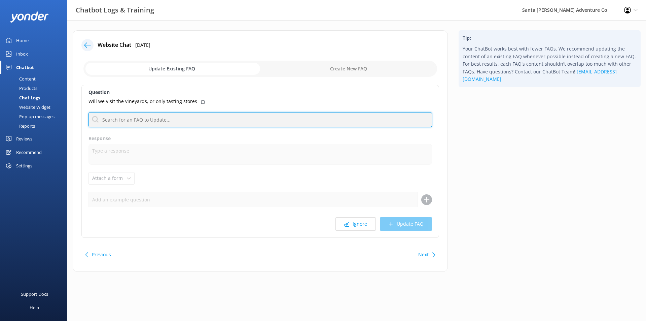
click at [197, 116] on input "text" at bounding box center [261, 119] width 344 height 15
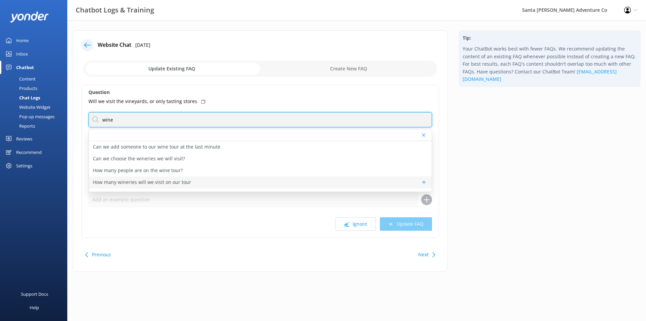
type input "wine"
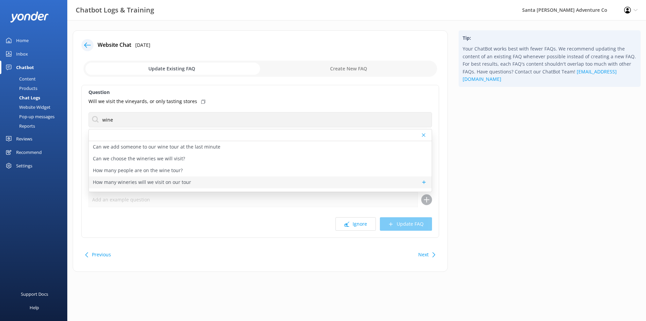
click at [186, 184] on p "How many wineries will we visit on our tour" at bounding box center [142, 181] width 98 height 7
type textarea "All of our wine tours include visits to three wineries, whether you're on the S…"
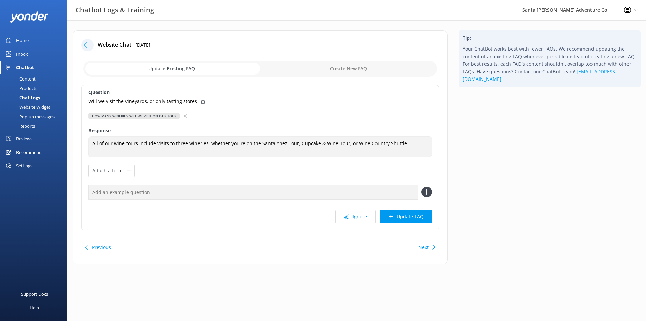
click at [184, 117] on icon at bounding box center [185, 115] width 3 height 3
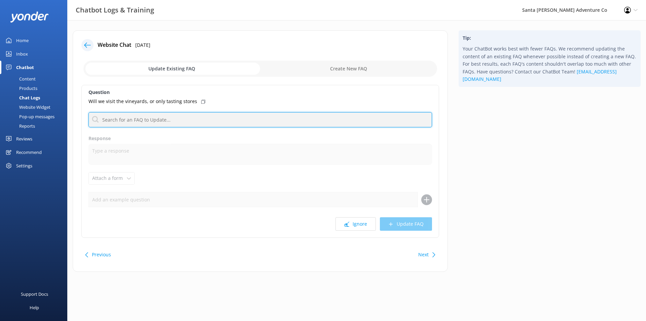
click at [169, 122] on input "text" at bounding box center [261, 119] width 344 height 15
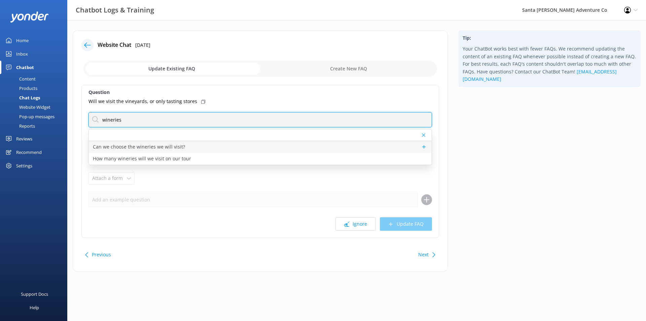
type input "wineries"
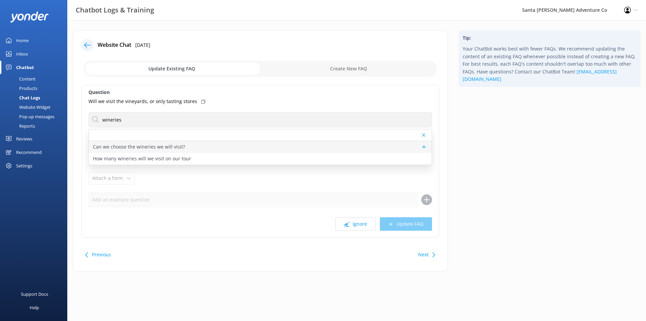
click at [184, 147] on div "Can we choose the wineries we will visit?" at bounding box center [260, 147] width 343 height 12
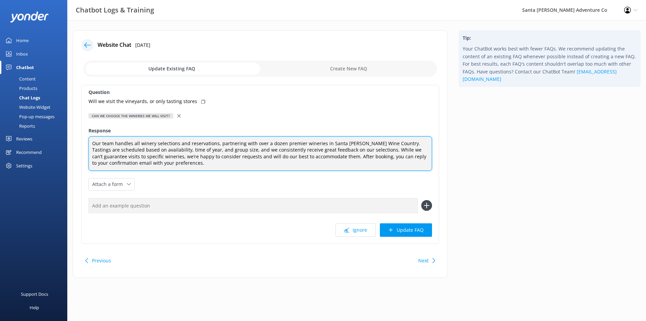
click at [192, 162] on textarea "Our team handles all winery selections and reservations, partnering with over a…" at bounding box center [261, 153] width 344 height 34
click at [157, 144] on textarea "Our team handles all winery selections and reservations, partnering with over a…" at bounding box center [261, 153] width 344 height 34
click at [156, 145] on textarea "Our team handles all winery selections and reservations, partnering with over a…" at bounding box center [261, 153] width 344 height 34
click at [115, 147] on textarea "Our team handles all winery selections and reservations, partnering with over a…" at bounding box center [261, 153] width 344 height 34
click at [296, 163] on textarea "Our team handles all winery selections and reservations, partnering with over a…" at bounding box center [261, 153] width 344 height 34
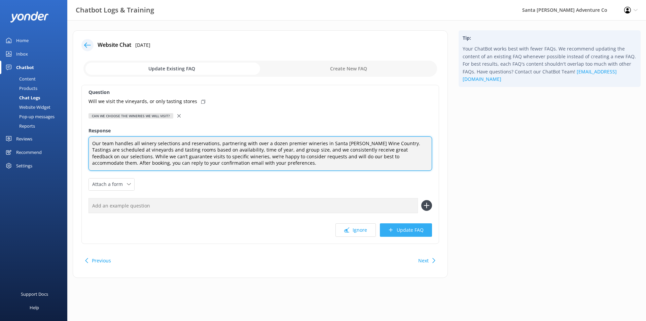
type textarea "Our team handles all winery selections and reservations, partnering with over a…"
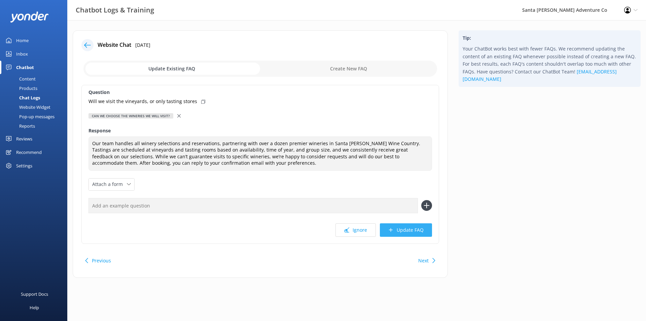
click at [403, 231] on button "Update FAQ" at bounding box center [406, 229] width 52 height 13
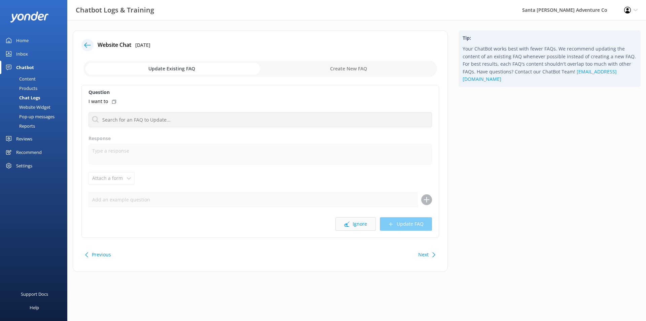
click at [366, 223] on button "Ignore" at bounding box center [356, 223] width 40 height 13
click at [353, 227] on button "Ignore" at bounding box center [356, 223] width 40 height 13
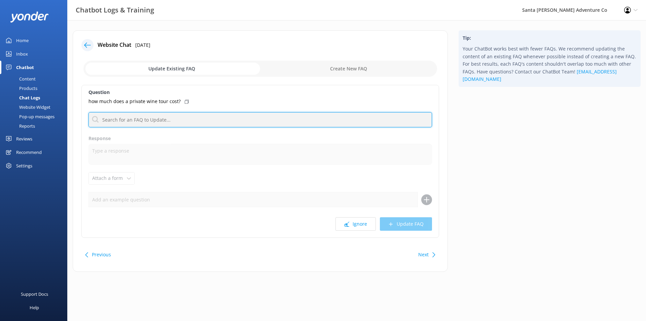
click at [173, 122] on input "text" at bounding box center [261, 119] width 344 height 15
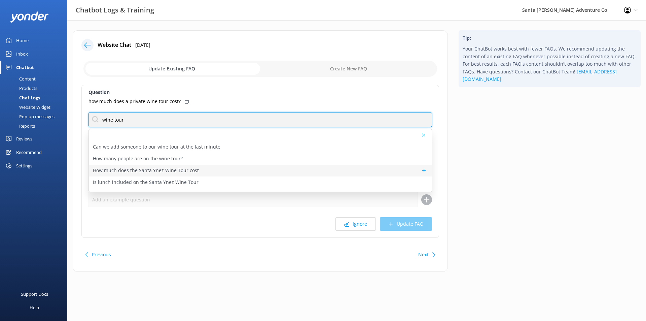
type input "wine tour"
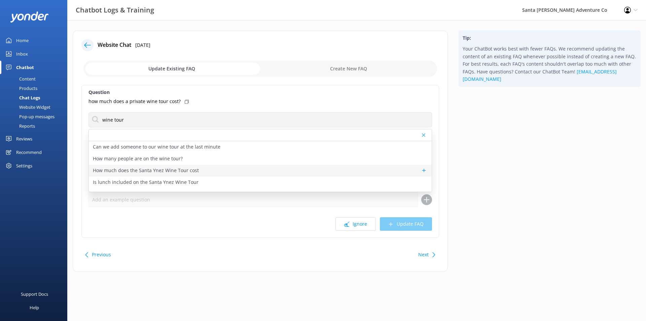
click at [217, 171] on div "How much does the Santa Ynez Wine Tour cost" at bounding box center [260, 171] width 343 height 12
type textarea "The Santa Ynez Wine Tour prices are from $239 per person on Fridays and Saturda…"
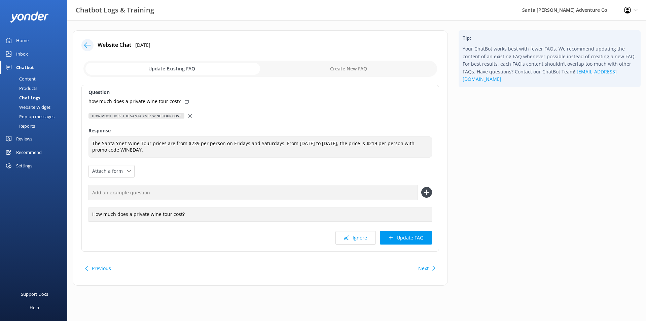
click at [189, 117] on icon at bounding box center [190, 115] width 3 height 3
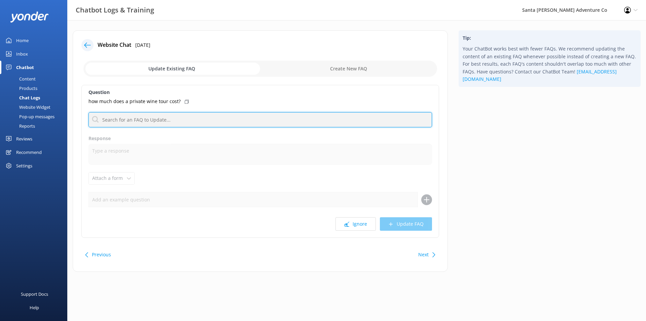
click at [157, 118] on input "text" at bounding box center [261, 119] width 344 height 15
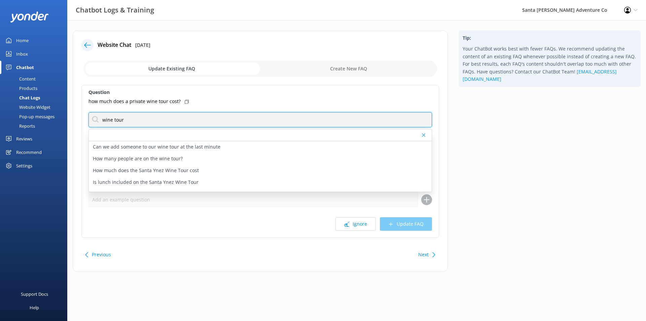
click at [161, 126] on input "wine tour" at bounding box center [261, 119] width 344 height 15
type input "private"
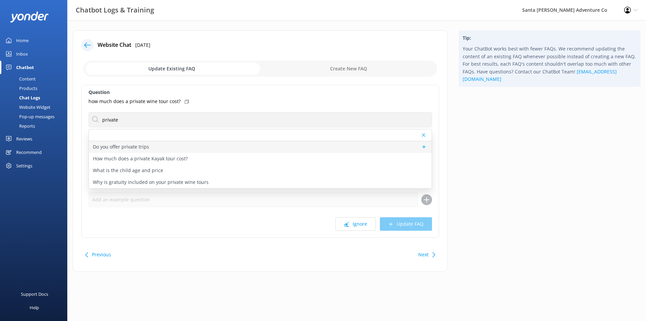
click at [129, 151] on div "Do you offer private trips" at bounding box center [260, 147] width 343 height 12
type textarea "We’re flexible and happy to customize an itinerary just for you! Private tours …"
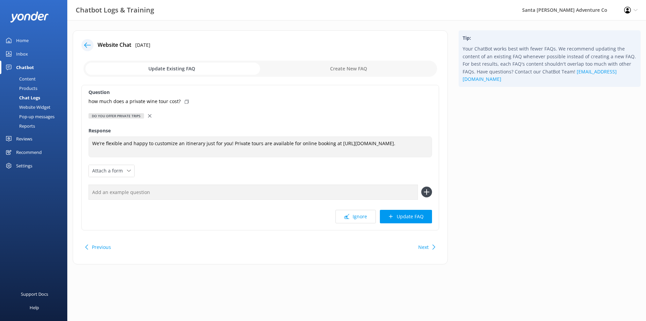
click at [148, 115] on icon at bounding box center [149, 115] width 3 height 3
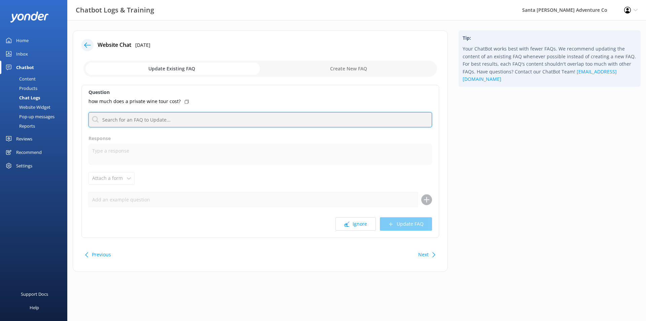
click at [146, 116] on input "text" at bounding box center [261, 119] width 344 height 15
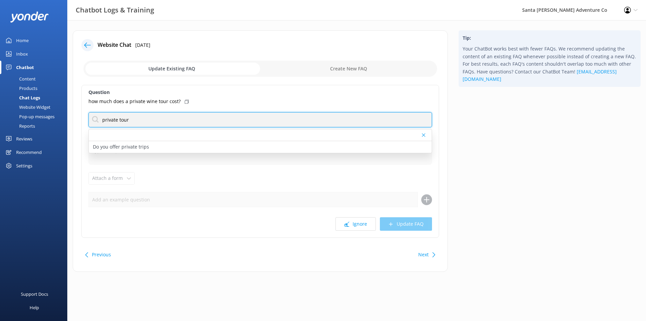
click at [137, 120] on input "private tour" at bounding box center [261, 119] width 344 height 15
click at [153, 116] on input "private wine" at bounding box center [261, 119] width 344 height 15
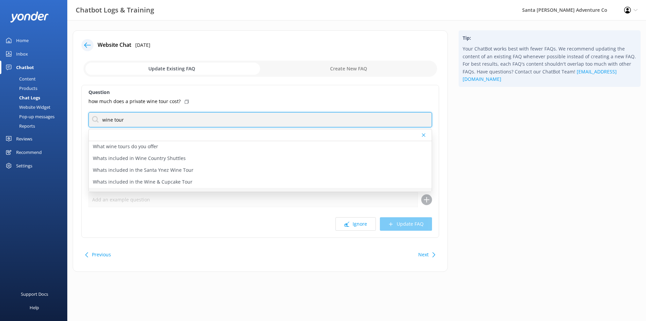
scroll to position [188, 0]
type input "wine tour"
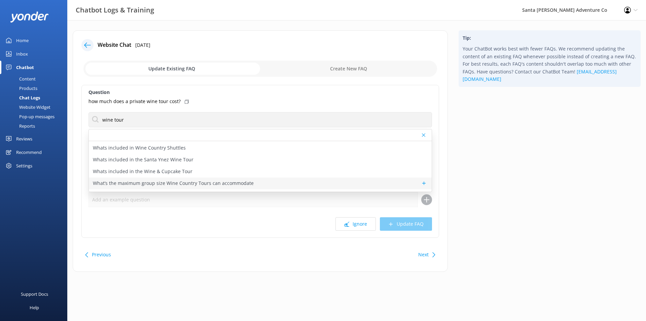
click at [229, 182] on p "What’s the maximum group size Wine Country Tours can accommodate" at bounding box center [173, 182] width 161 height 7
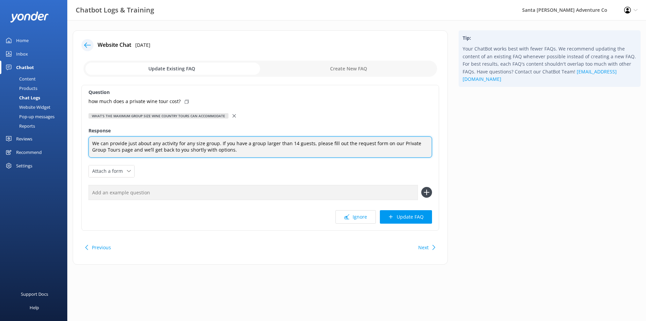
click at [233, 151] on textarea "We can provide just about any activity for any size group. If you have a group …" at bounding box center [261, 146] width 344 height 21
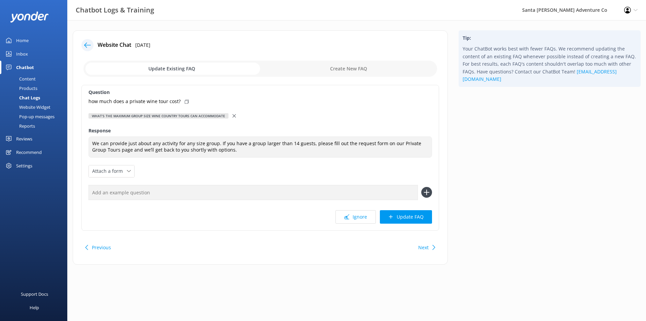
click at [563, 161] on div "Tip: Your ChatBot works best with fewer FAQs. We recommend updating the content…" at bounding box center [549, 150] width 193 height 241
click at [128, 172] on icon at bounding box center [129, 171] width 4 height 4
click at [129, 171] on use at bounding box center [129, 171] width 4 height 2
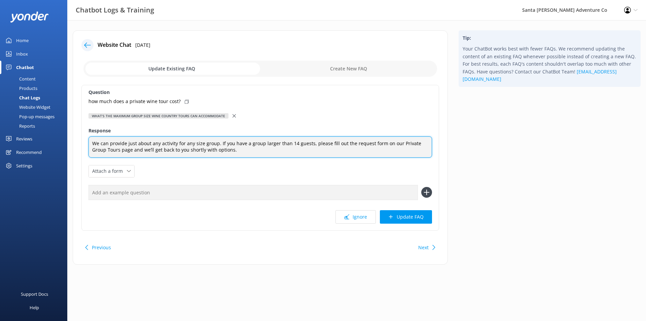
click at [244, 150] on textarea "We can provide just about any activity for any size group. If you have a group …" at bounding box center [261, 146] width 344 height 21
paste textarea "[URL][DOMAIN_NAME]"
click at [220, 150] on textarea "We can provide just about any activity for any size group. If you have a group …" at bounding box center [261, 146] width 344 height 21
type textarea "We can provide just about any activity for any size group. If you have a group …"
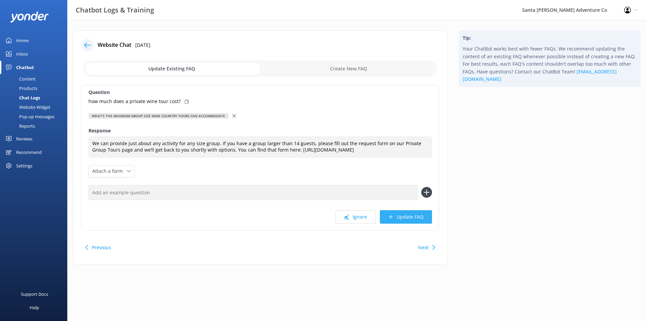
click at [402, 220] on button "Update FAQ" at bounding box center [406, 216] width 52 height 13
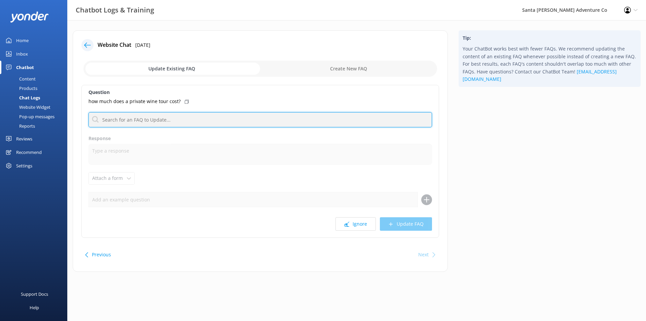
click at [217, 122] on input "text" at bounding box center [261, 119] width 344 height 15
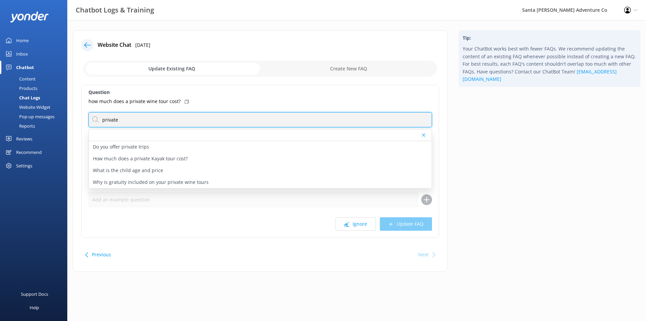
click at [138, 114] on input "private" at bounding box center [261, 119] width 344 height 15
type input "wine tour"
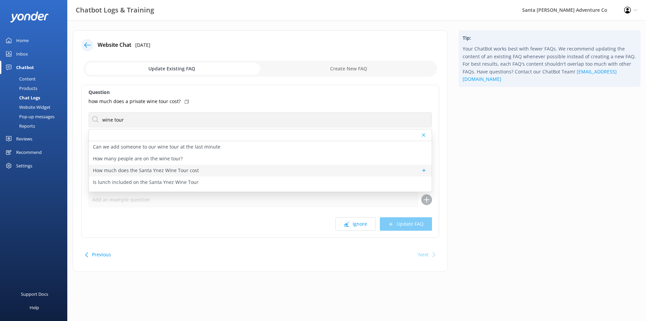
click at [208, 169] on div "How much does the Santa Ynez Wine Tour cost" at bounding box center [260, 171] width 343 height 12
type textarea "The Santa Ynez Wine Tour prices are from $239 per person on Fridays and Saturda…"
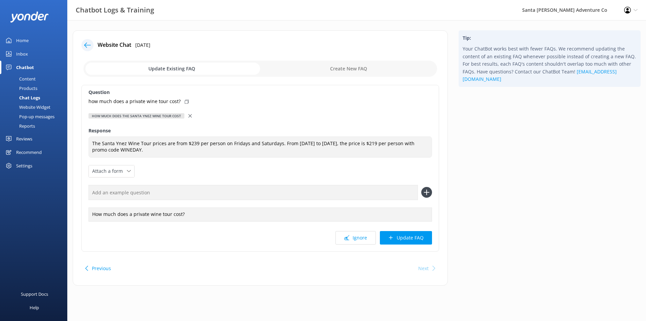
click at [189, 112] on div at bounding box center [191, 115] width 5 height 7
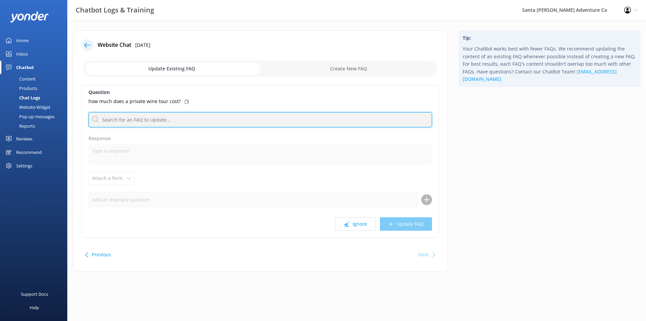
click at [155, 123] on input "text" at bounding box center [261, 119] width 344 height 15
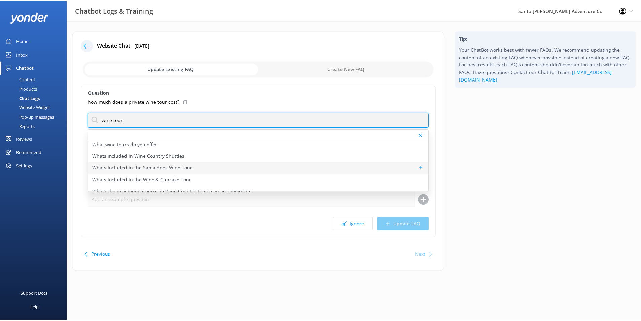
scroll to position [202, 0]
type input "wine tour"
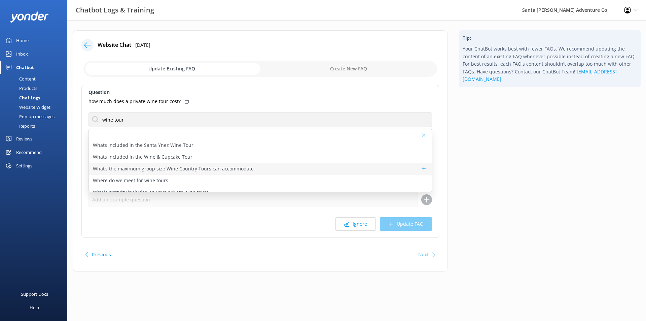
click at [201, 171] on p "What’s the maximum group size Wine Country Tours can accommodate" at bounding box center [173, 168] width 161 height 7
type textarea "We can provide just about any activity for any size group. If you have a group …"
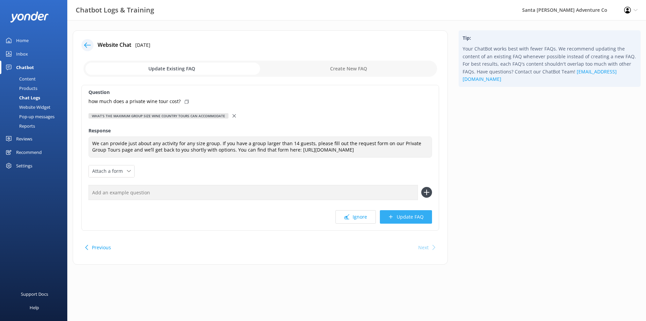
click at [406, 212] on button "Update FAQ" at bounding box center [406, 216] width 52 height 13
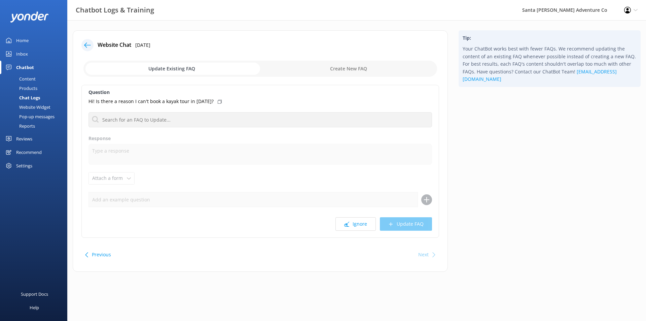
click at [32, 98] on div "Chat Logs" at bounding box center [22, 97] width 36 height 9
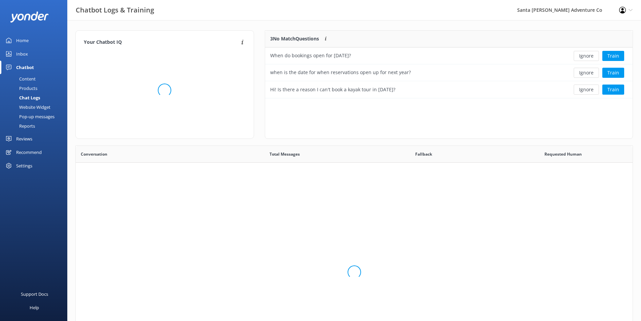
scroll to position [63, 363]
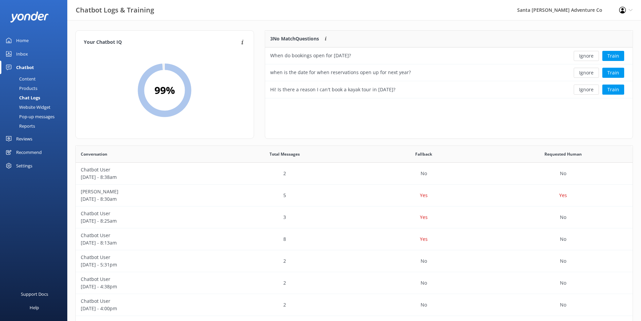
click at [18, 40] on div "Home" at bounding box center [22, 40] width 12 height 13
